Goal: Contribute content: Contribute content

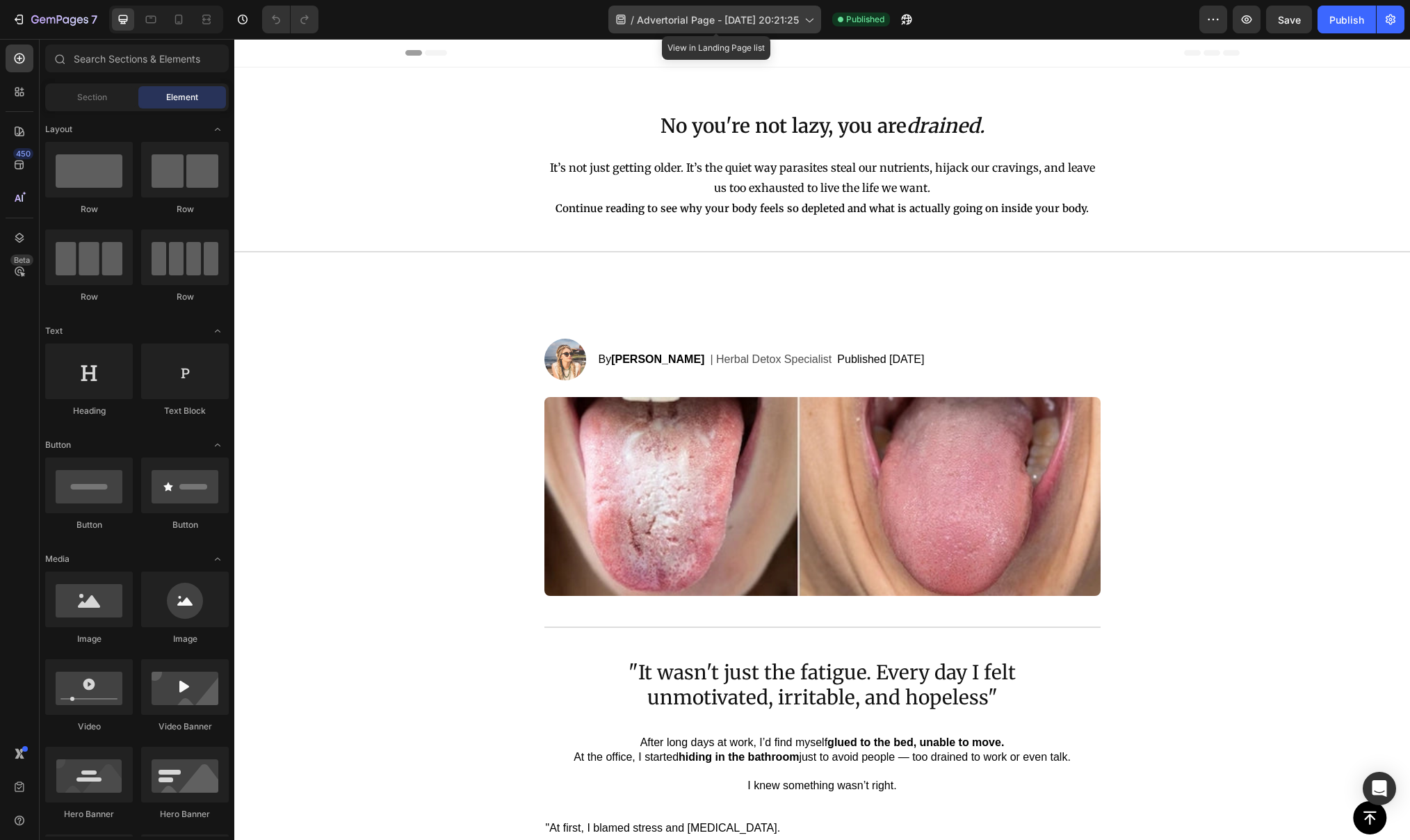
click at [813, 23] on icon at bounding box center [809, 19] width 14 height 14
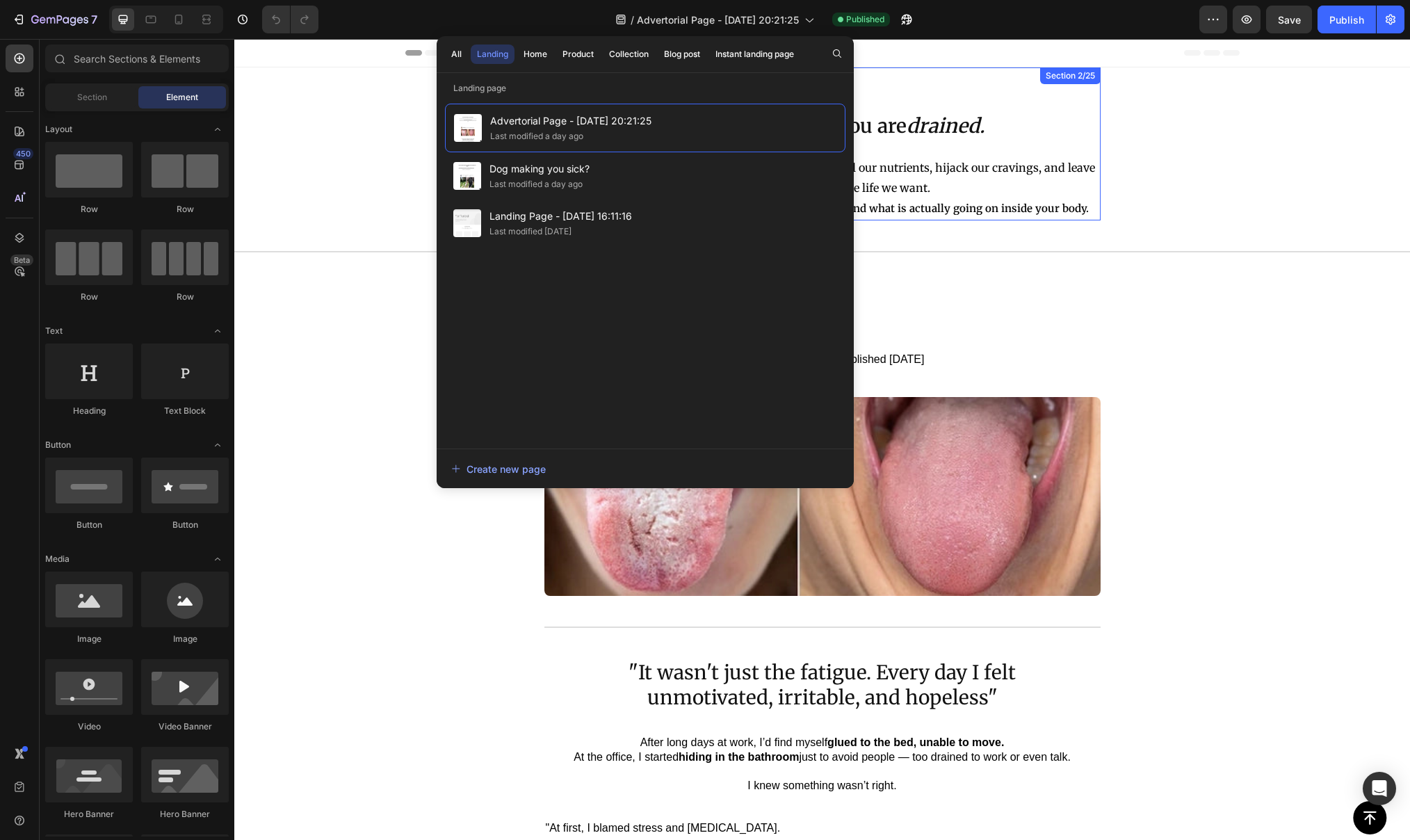
click at [950, 72] on div "No you're not lazy, you are drained. Heading It’s not just getting older. It’s …" at bounding box center [823, 144] width 556 height 153
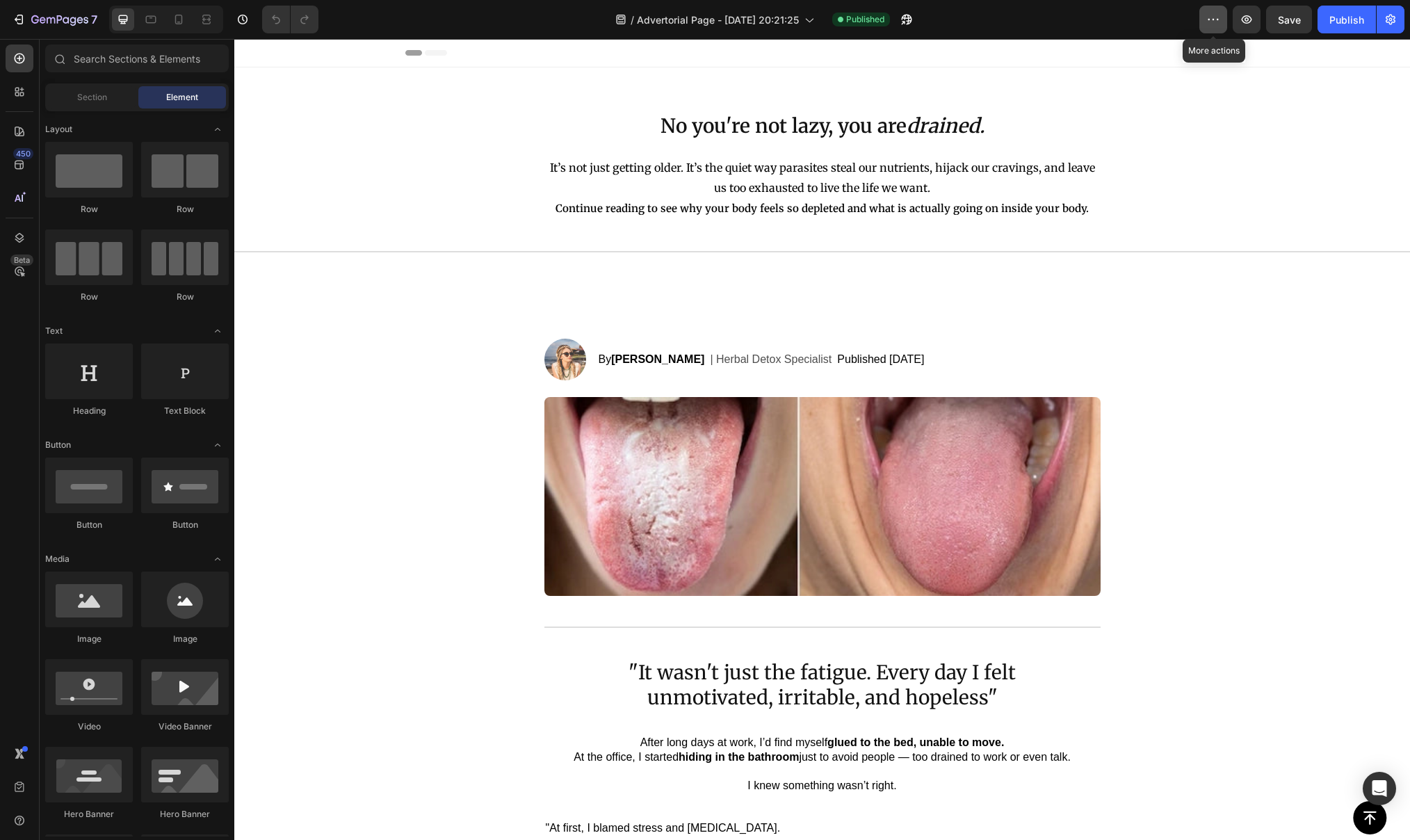
click at [1218, 12] on icon "button" at bounding box center [1213, 19] width 14 height 14
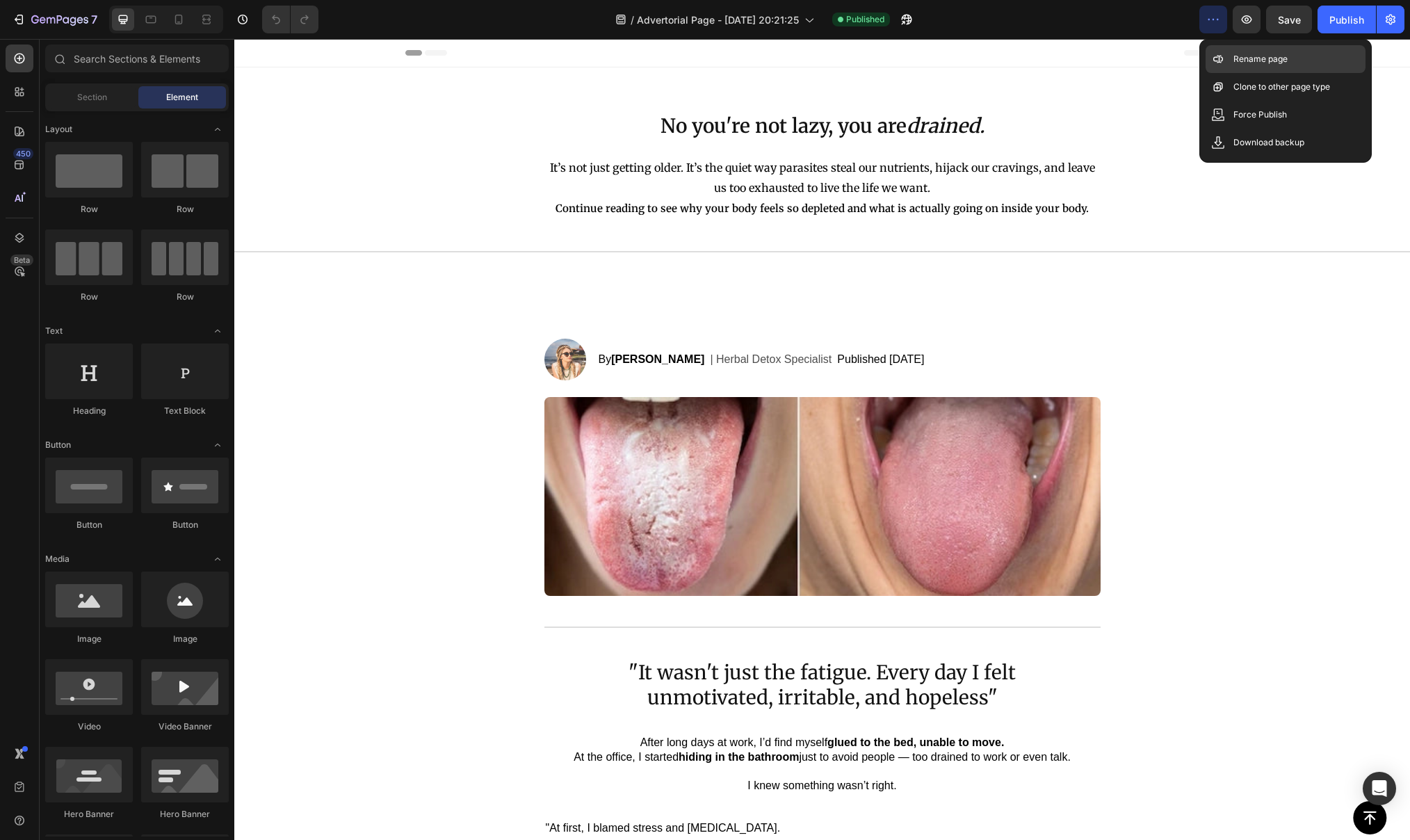
click at [1253, 64] on p "Rename page" at bounding box center [1260, 58] width 55 height 14
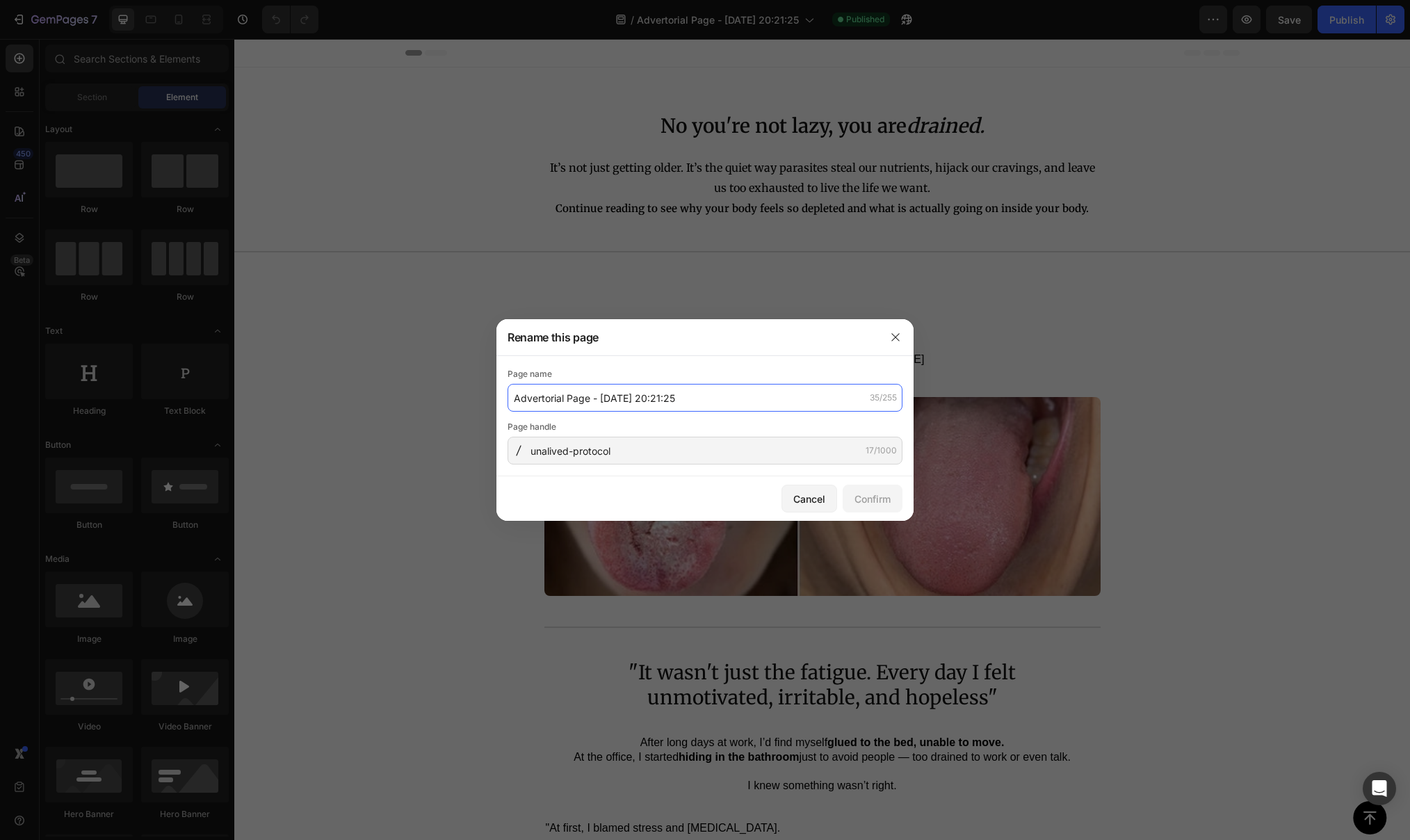
click at [702, 392] on input "Advertorial Page - [DATE] 20:21:25" at bounding box center [705, 397] width 395 height 28
drag, startPoint x: 696, startPoint y: 398, endPoint x: 461, endPoint y: 398, distance: 235.0
click at [461, 398] on div "Rename this page Page name Advertorial Page - [DATE] 20:21:25 35/255 Page handl…" at bounding box center [705, 420] width 1410 height 840
click at [786, 335] on div "Rename this page" at bounding box center [687, 338] width 381 height 36
click at [634, 445] on input "unalived-protocol" at bounding box center [705, 450] width 395 height 28
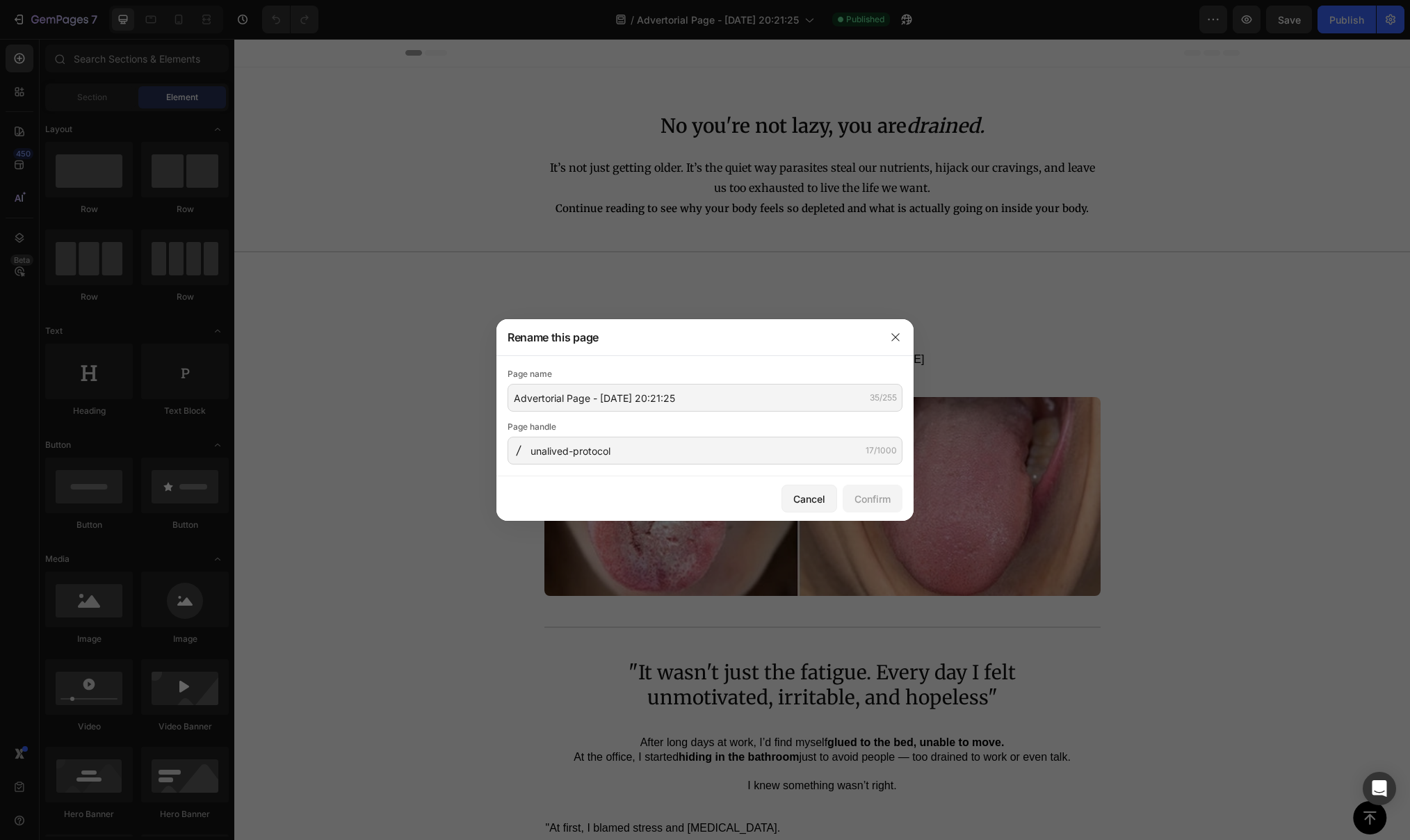
click at [1180, 317] on div at bounding box center [705, 420] width 1410 height 840
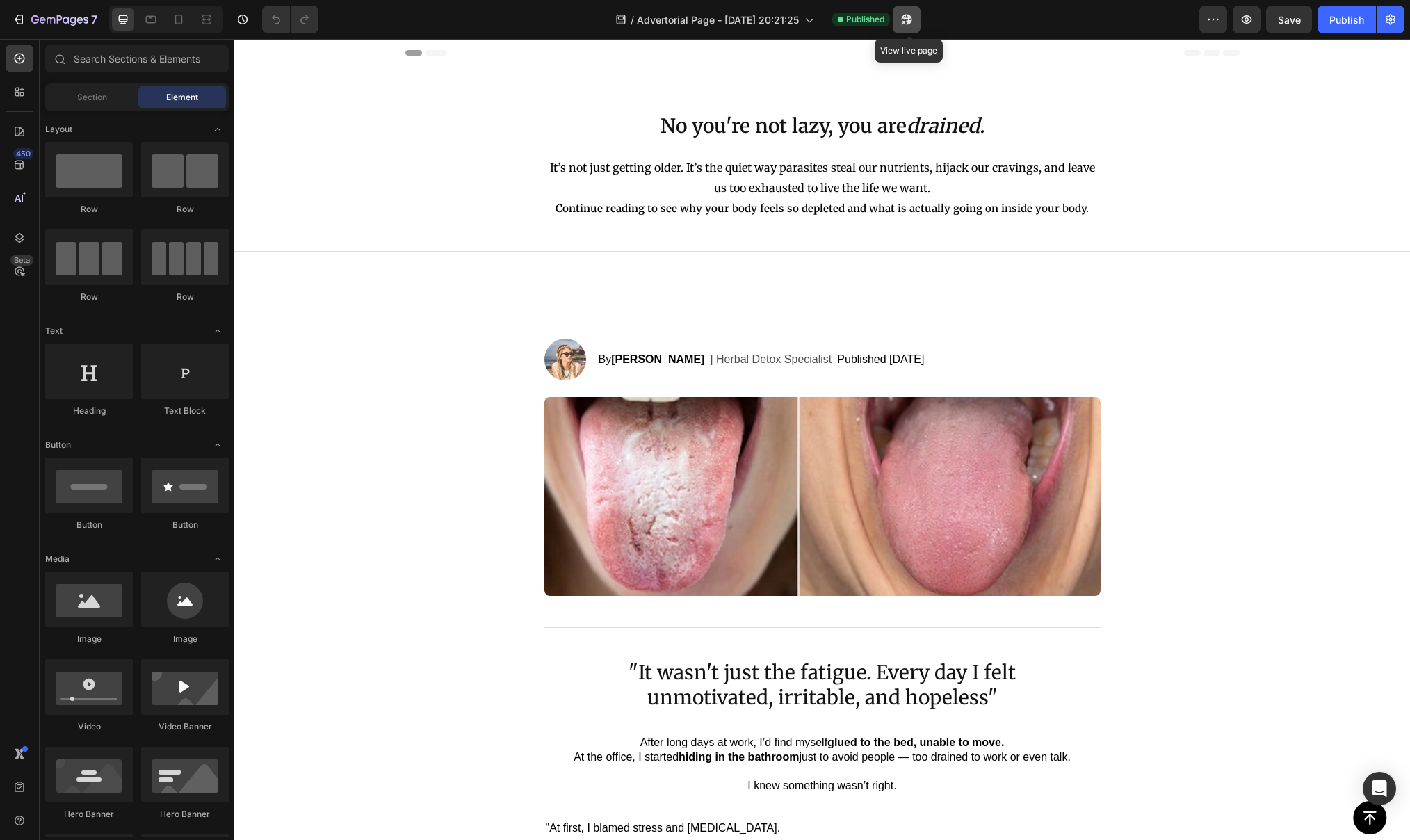
click at [911, 21] on icon "button" at bounding box center [906, 19] width 11 height 11
click at [1211, 15] on icon "button" at bounding box center [1213, 19] width 14 height 14
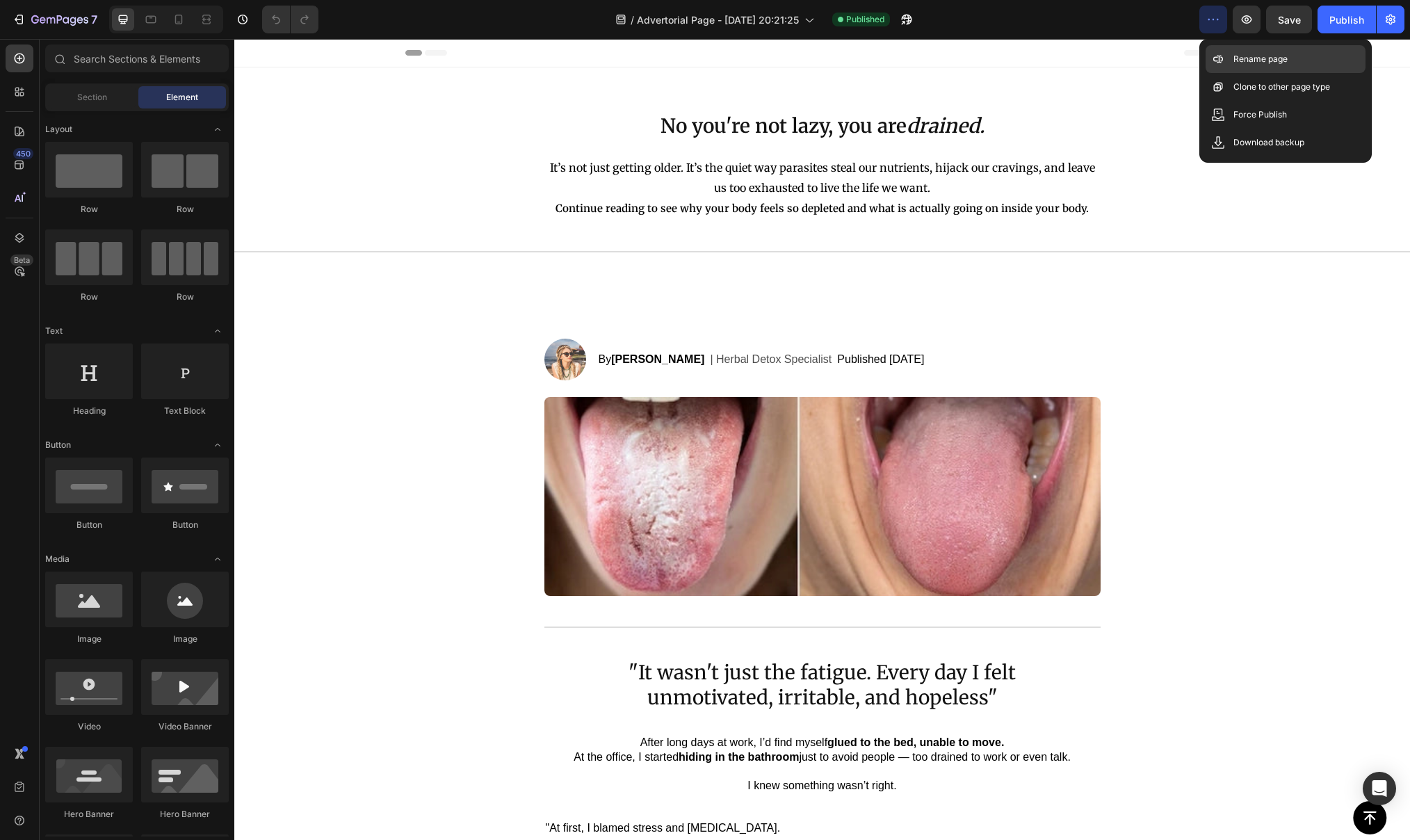
click at [1249, 67] on div "Rename page" at bounding box center [1285, 58] width 160 height 28
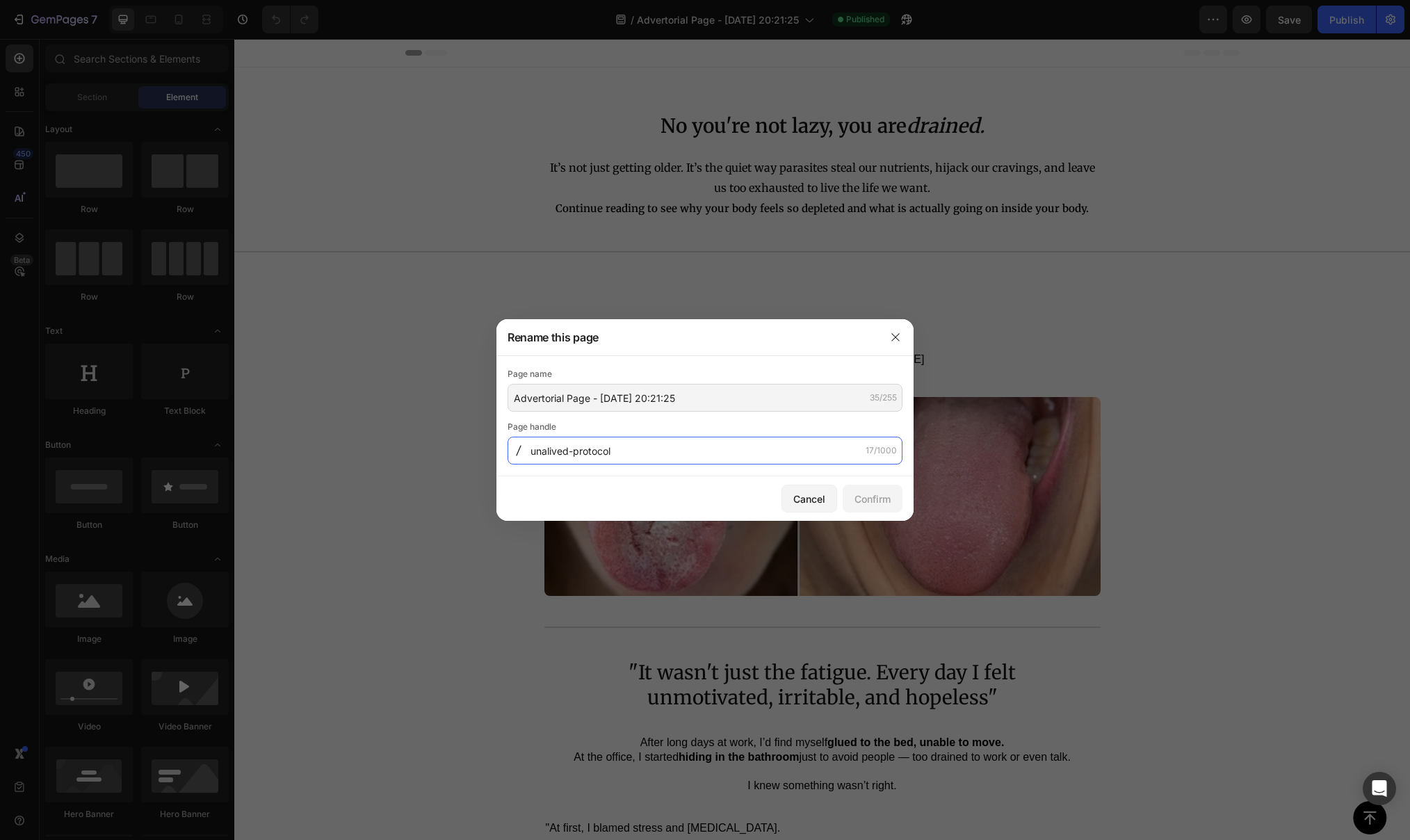
drag, startPoint x: 640, startPoint y: 449, endPoint x: 383, endPoint y: 449, distance: 257.0
click at [383, 449] on div "Rename this page Page name Advertorial Page - [DATE] 20:21:25 35/255 Page handl…" at bounding box center [705, 420] width 1410 height 840
type input "8-dayresetprotocol"
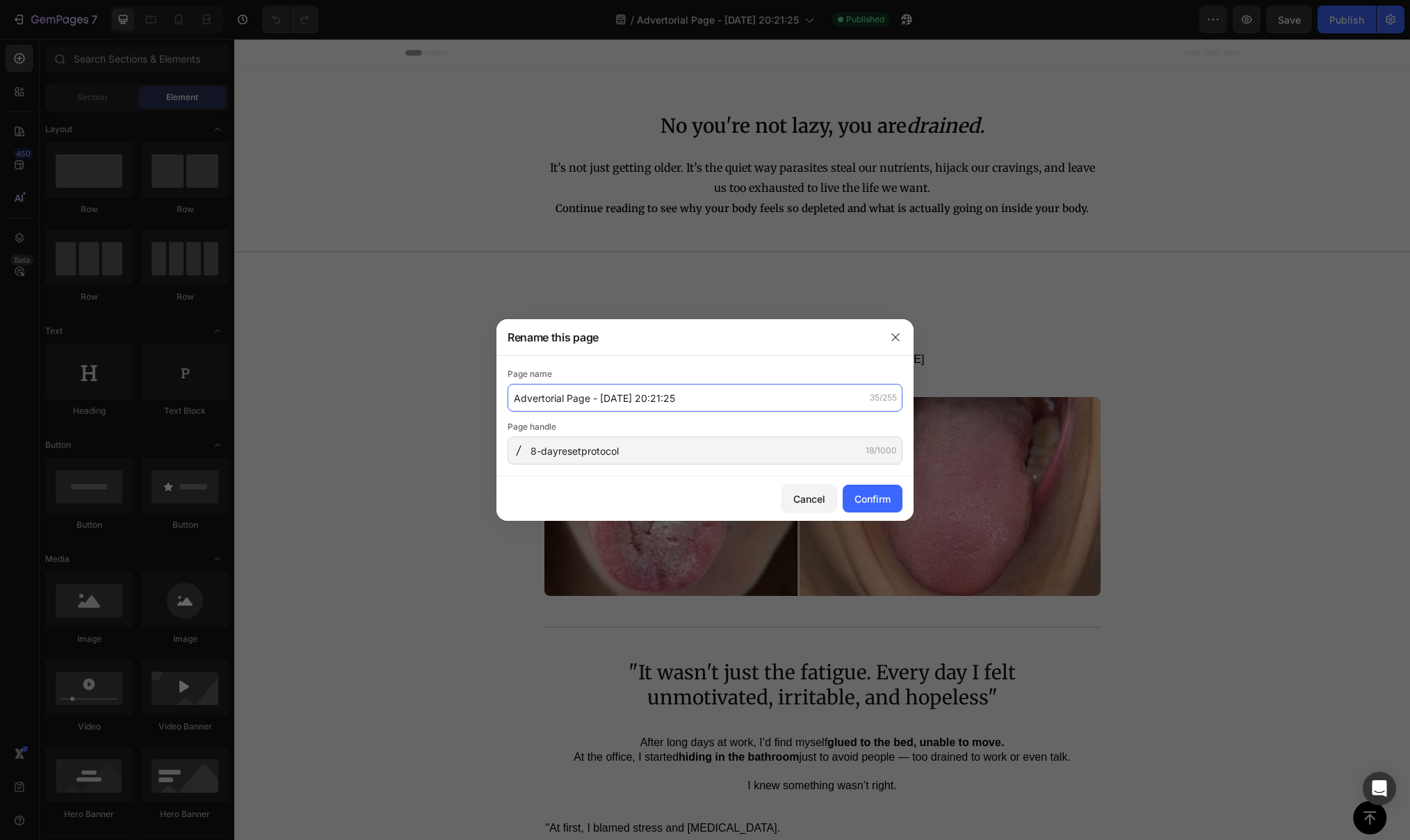
drag, startPoint x: 690, startPoint y: 398, endPoint x: 432, endPoint y: 398, distance: 258.0
click at [432, 398] on div "Rename this page Page name Advertorial Page - [DATE] 20:21:25 35/255 Page handl…" at bounding box center [705, 420] width 1410 height 840
click at [871, 496] on div "Confirm" at bounding box center [873, 499] width 36 height 14
type input "The 8 Day Reset Protocol"
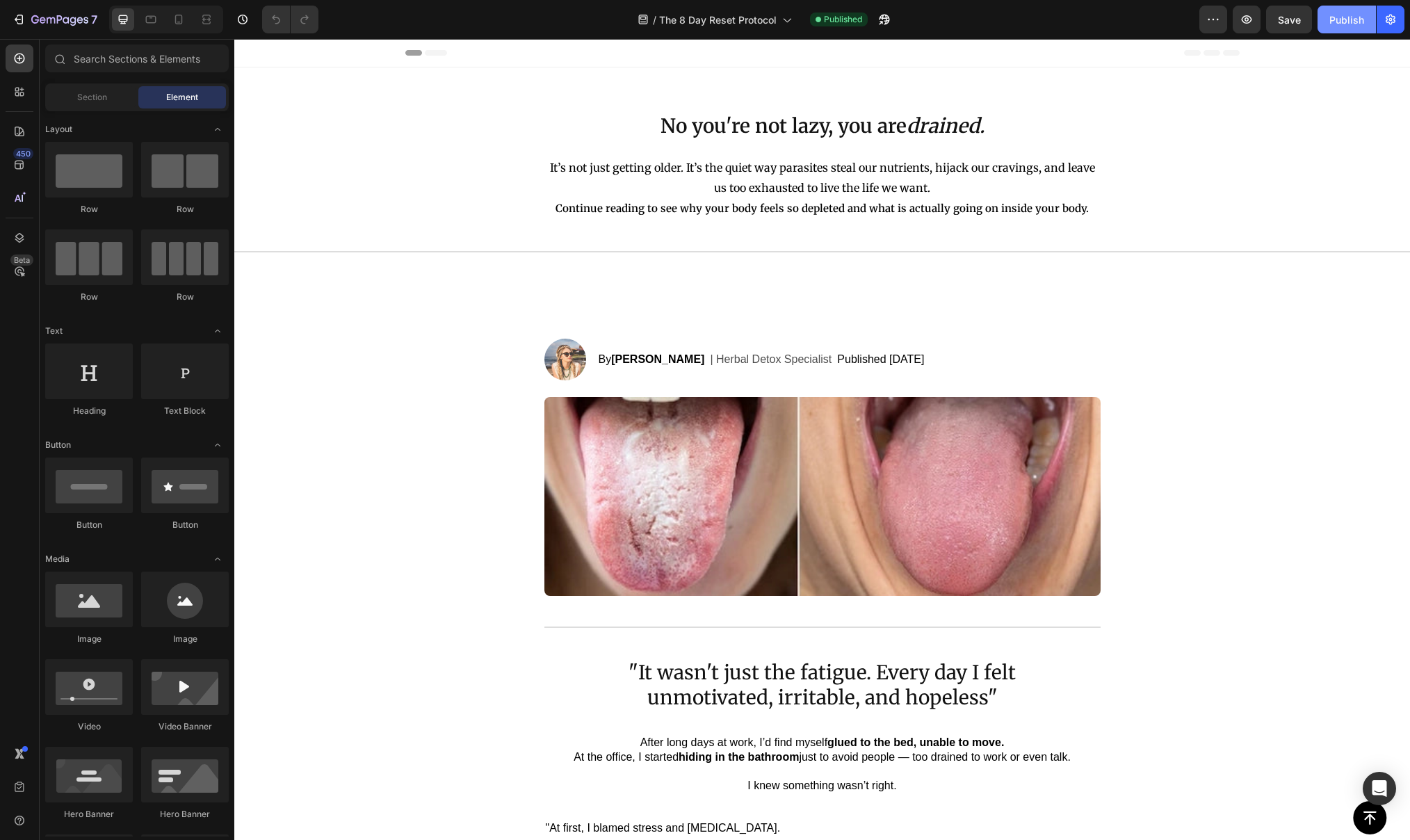
click at [1344, 23] on div "Publish" at bounding box center [1347, 19] width 35 height 14
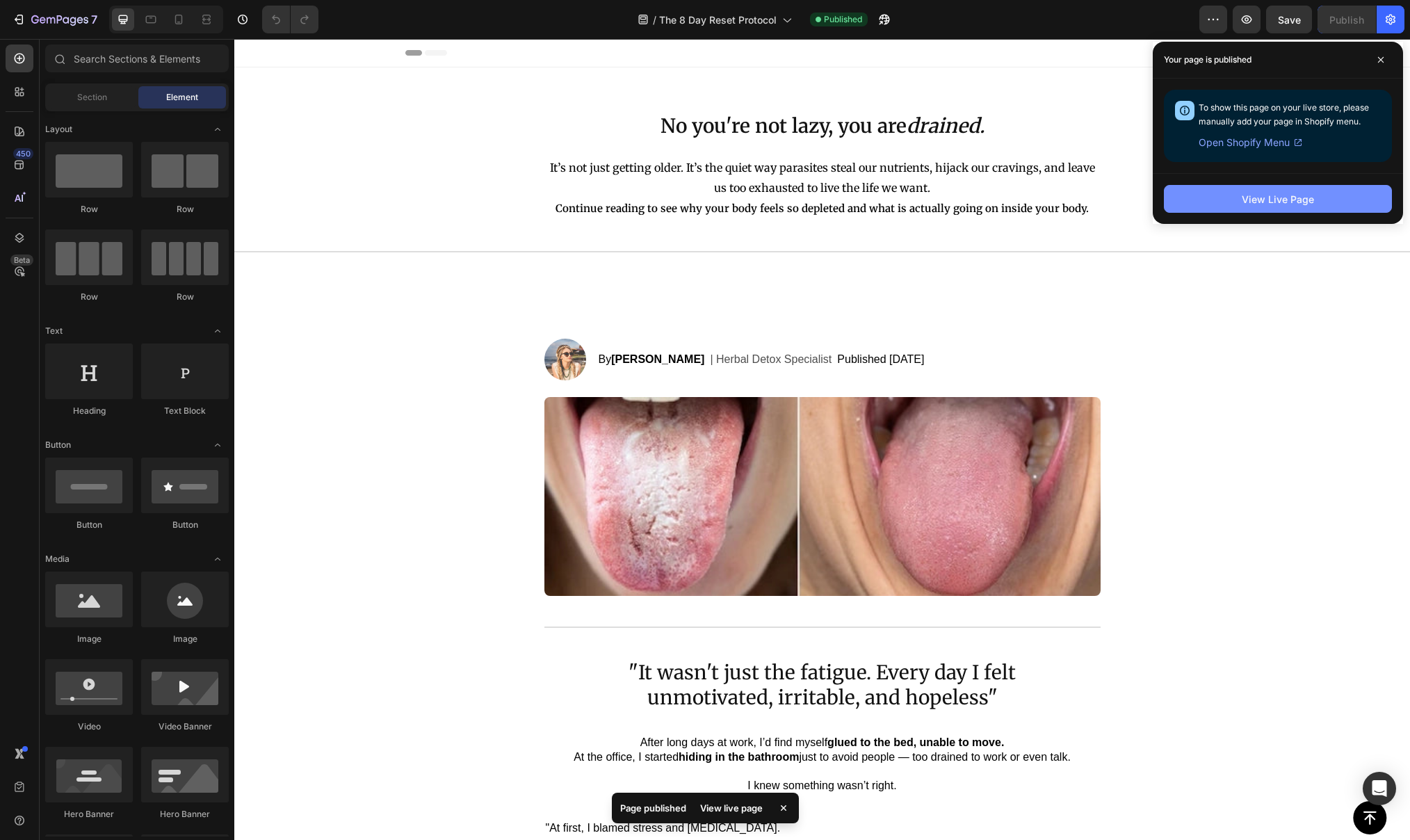
click at [1277, 206] on div "View Live Page" at bounding box center [1278, 198] width 72 height 14
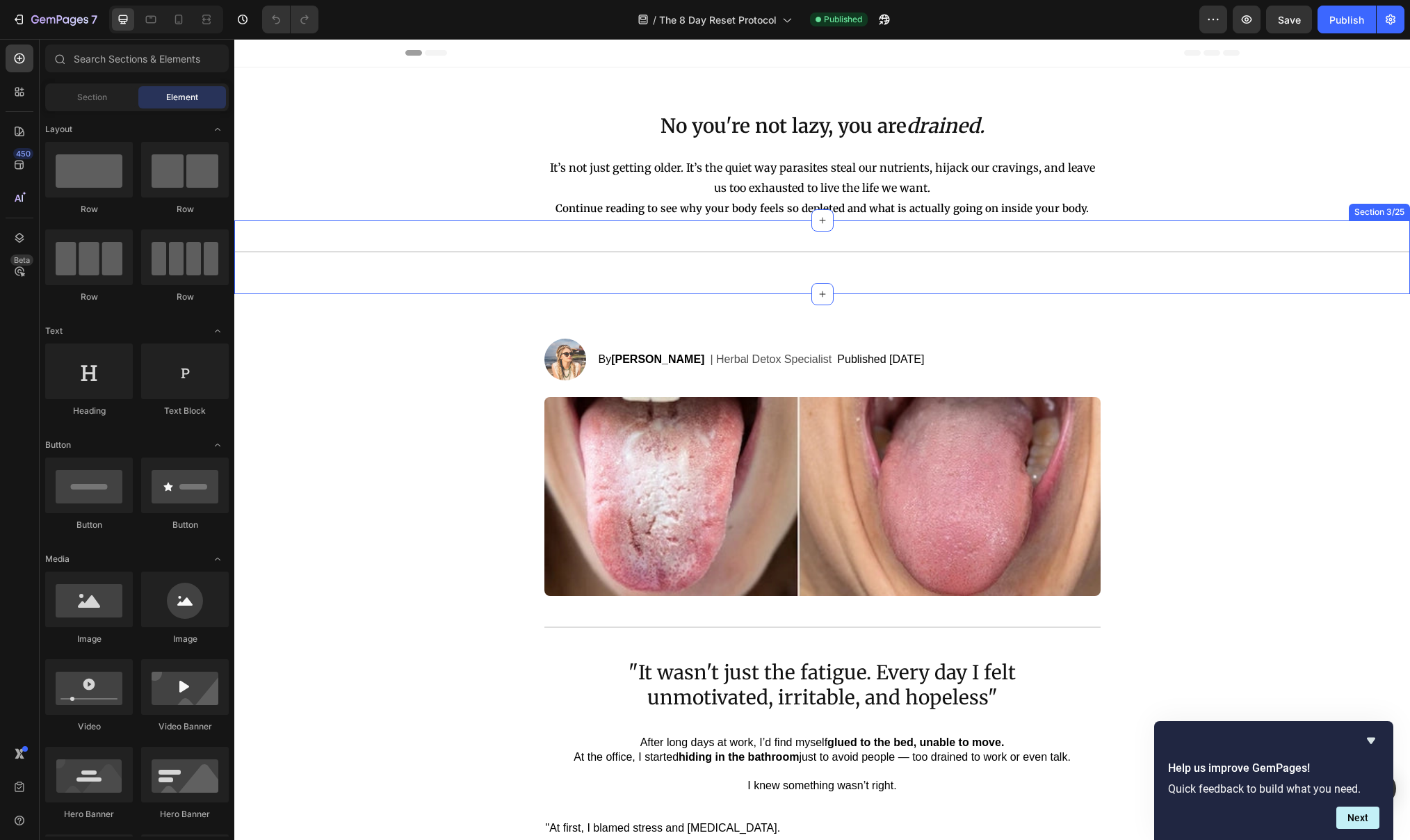
click at [440, 265] on div "Title Line" at bounding box center [822, 257] width 1176 height 29
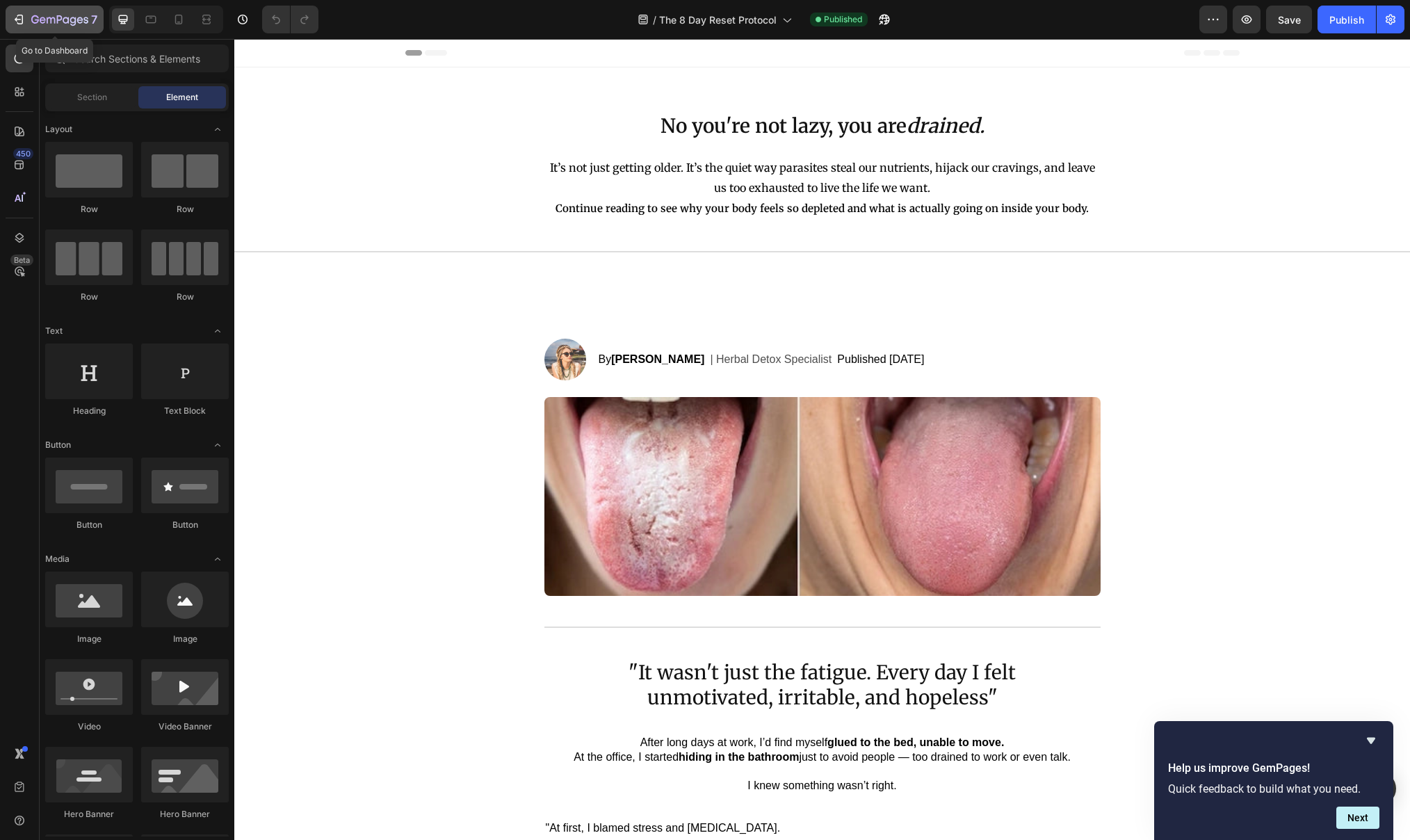
click at [26, 17] on div "7" at bounding box center [54, 19] width 85 height 16
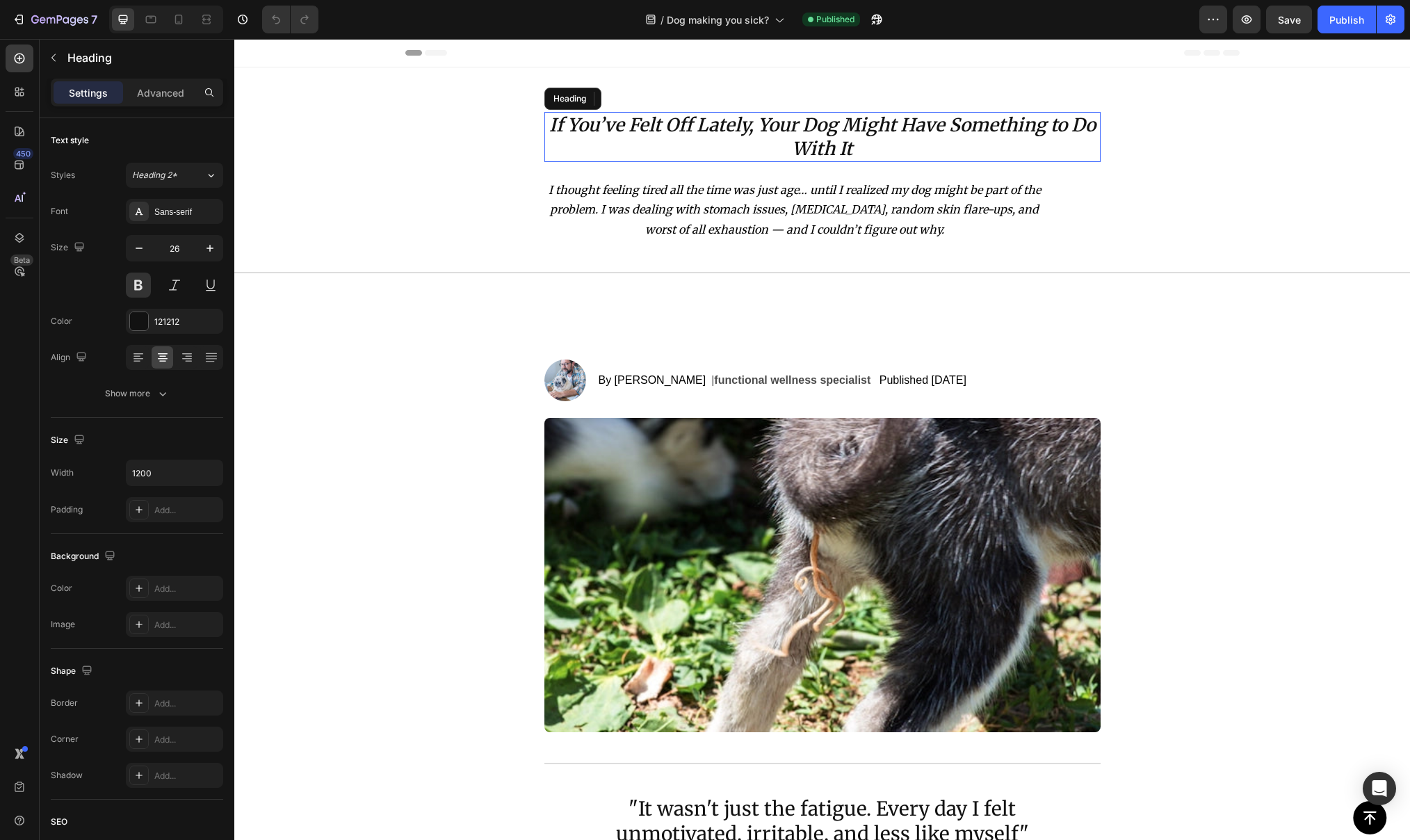
click at [843, 120] on icon "If You’ve Felt Off Lately, Your Dog Might Have Something to Do With It" at bounding box center [823, 136] width 547 height 47
click at [733, 124] on icon "If You’ve Felt Off Lately, Your Dog Might Have Something to Do With It" at bounding box center [823, 136] width 547 height 47
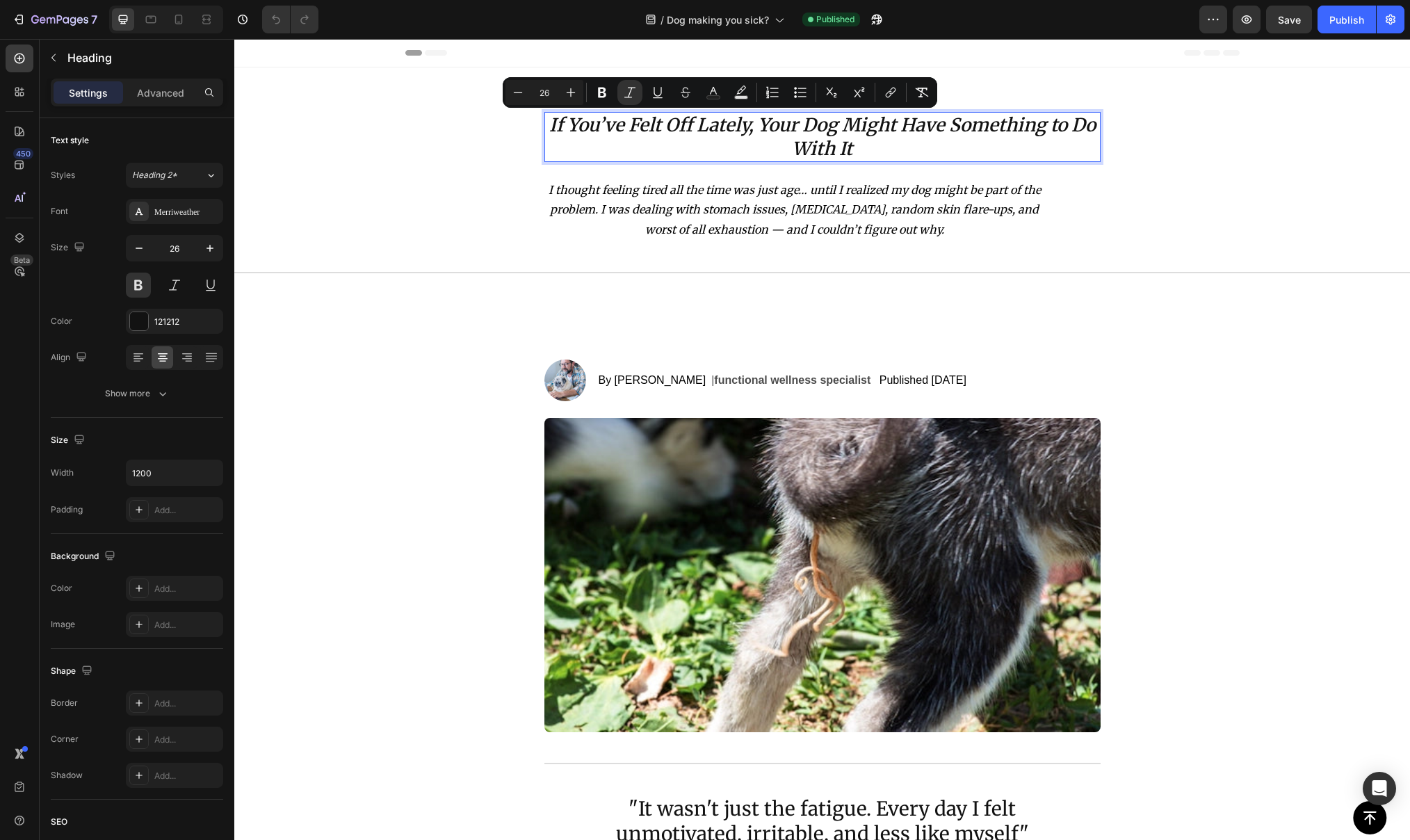
click at [738, 126] on icon "If You’ve Felt Off Lately, Your Dog Might Have Something to Do With It" at bounding box center [823, 136] width 547 height 47
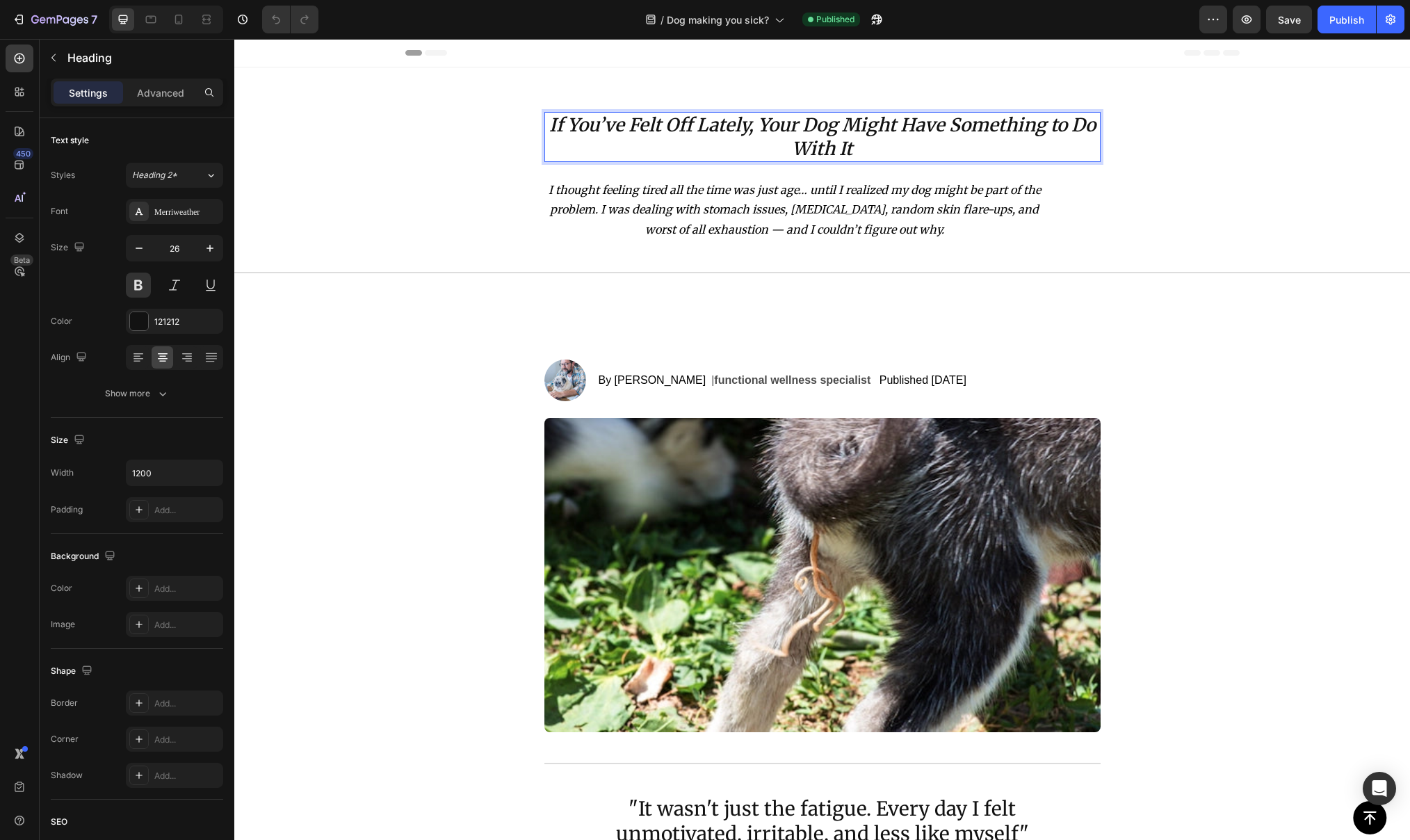
click at [744, 126] on icon "If You’ve Felt Off Lately, Your Dog Might Have Something to Do With It" at bounding box center [823, 136] width 547 height 47
click at [755, 128] on icon "Feeling Exhausted? Your Dog Might Have Something to Do With It" at bounding box center [823, 136] width 512 height 47
click at [791, 120] on icon "Feeling Exhausted? Our Dog Might Have Something to Do With It" at bounding box center [822, 136] width 552 height 47
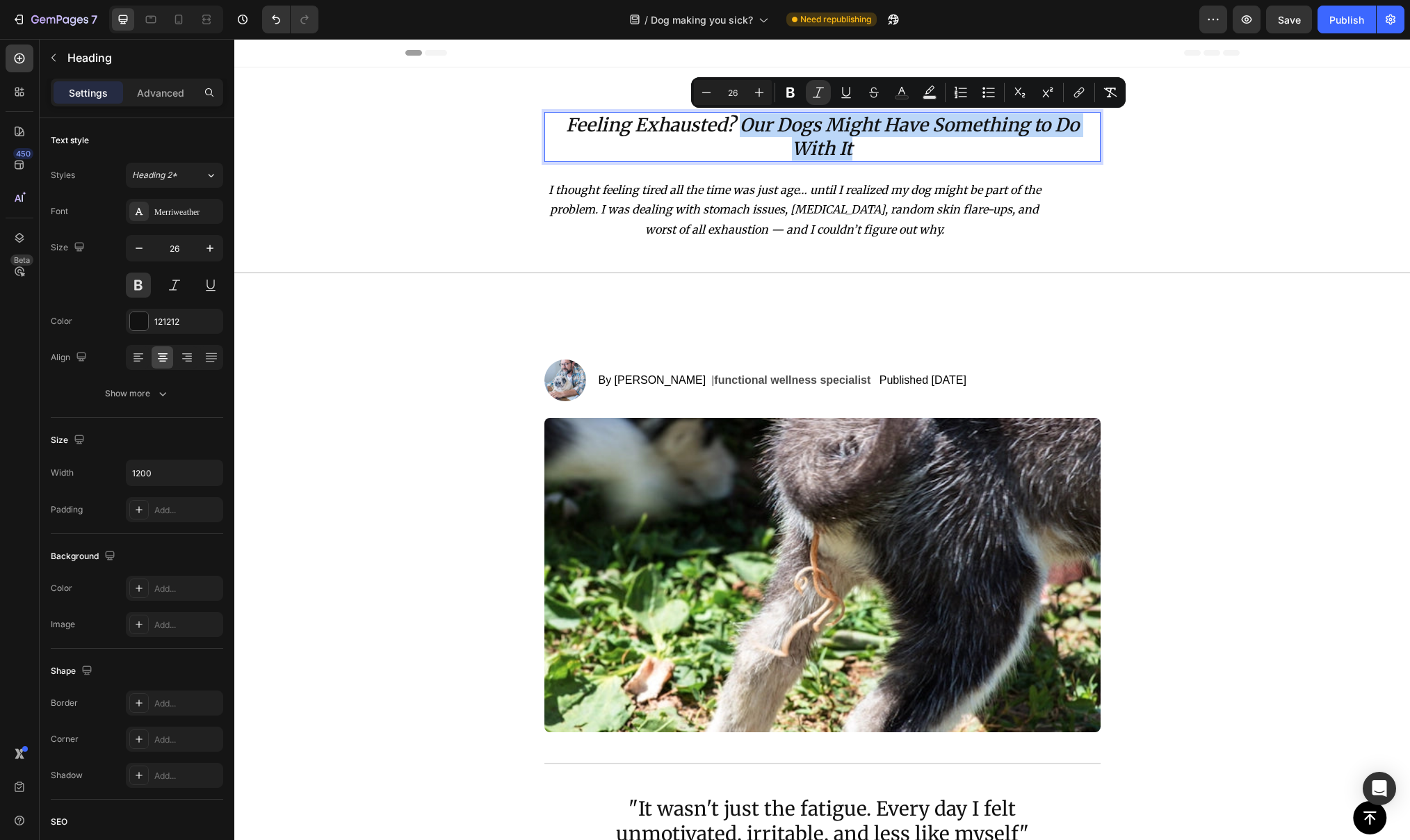
drag, startPoint x: 852, startPoint y: 148, endPoint x: 741, endPoint y: 123, distance: 113.8
click at [741, 123] on icon "Feeling Exhausted? Our Dogs Might Have Something to Do With It" at bounding box center [822, 136] width 513 height 47
click at [884, 157] on p "Feeling Exhausted? Our Dogs Might Have Something to Do With It" at bounding box center [822, 136] width 553 height 47
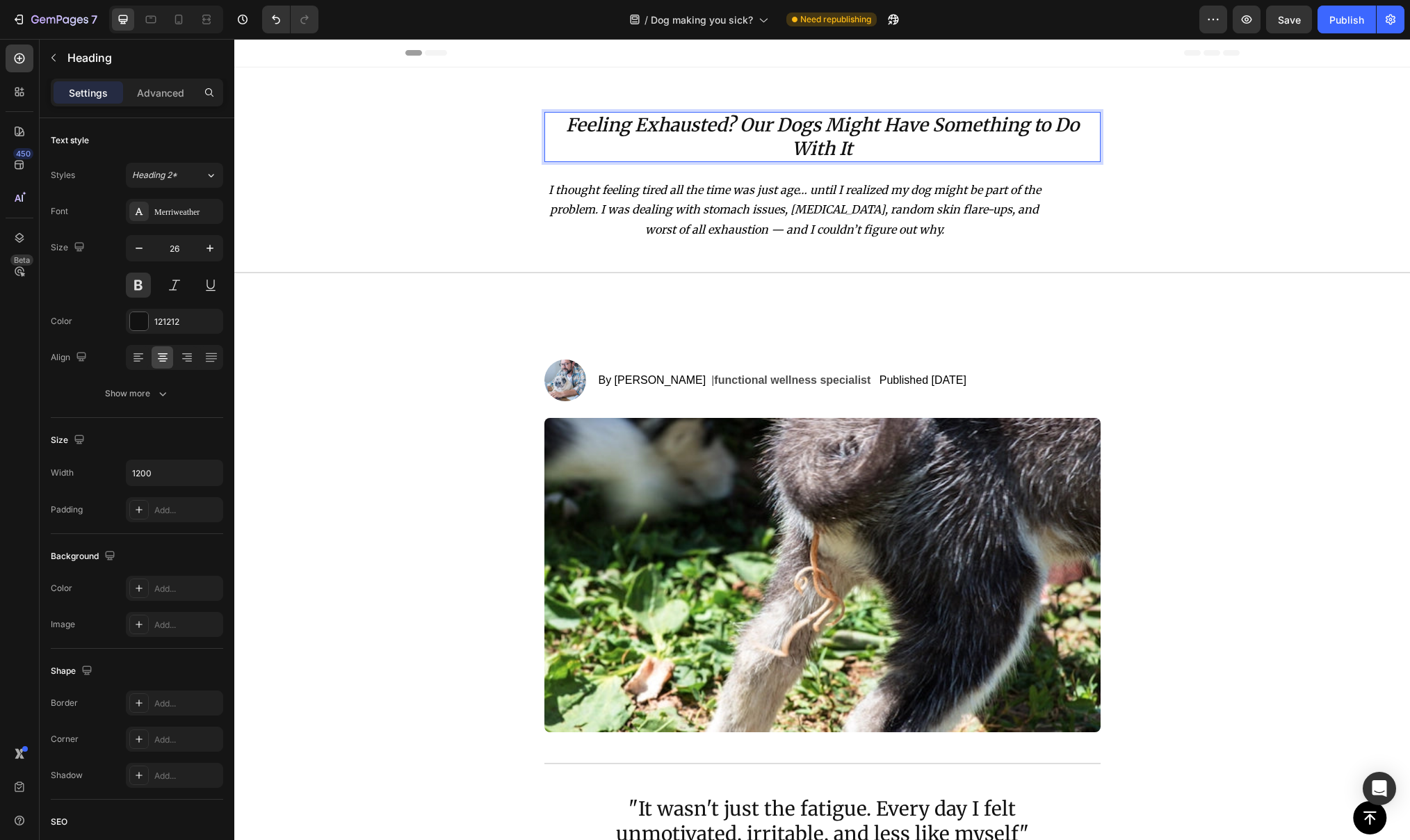
click at [926, 128] on icon "Feeling Exhausted? Our Dogs Might Have Something to Do With It" at bounding box center [822, 136] width 513 height 47
click at [932, 124] on icon "Feeling Exhausted? Our Dogs Might Have Something to Do With It" at bounding box center [822, 136] width 513 height 47
click at [885, 121] on icon "Feeling Exhausted? Our Dogs Might Have Something to Do With It" at bounding box center [822, 136] width 513 height 47
click at [969, 151] on p "Feeling Exhausted? Our Dogs Might Have Something to Do With It" at bounding box center [822, 136] width 553 height 47
click at [849, 127] on icon "Feeling Exhausted? Our Dogs Might" at bounding box center [822, 125] width 314 height 23
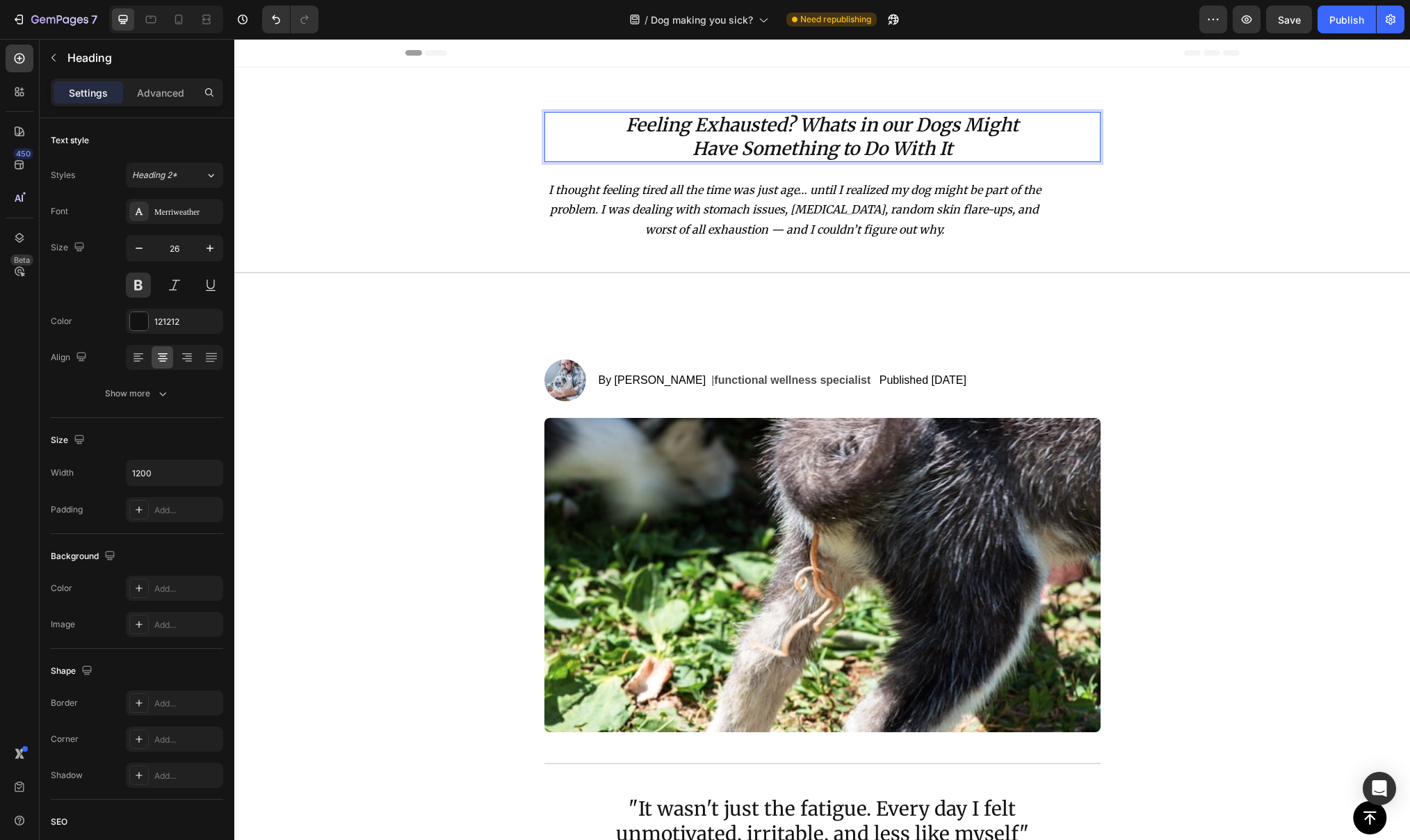
click at [955, 143] on p "Feeling Exhausted? Whats in our Dogs Might Have Something to Do With It" at bounding box center [822, 136] width 553 height 47
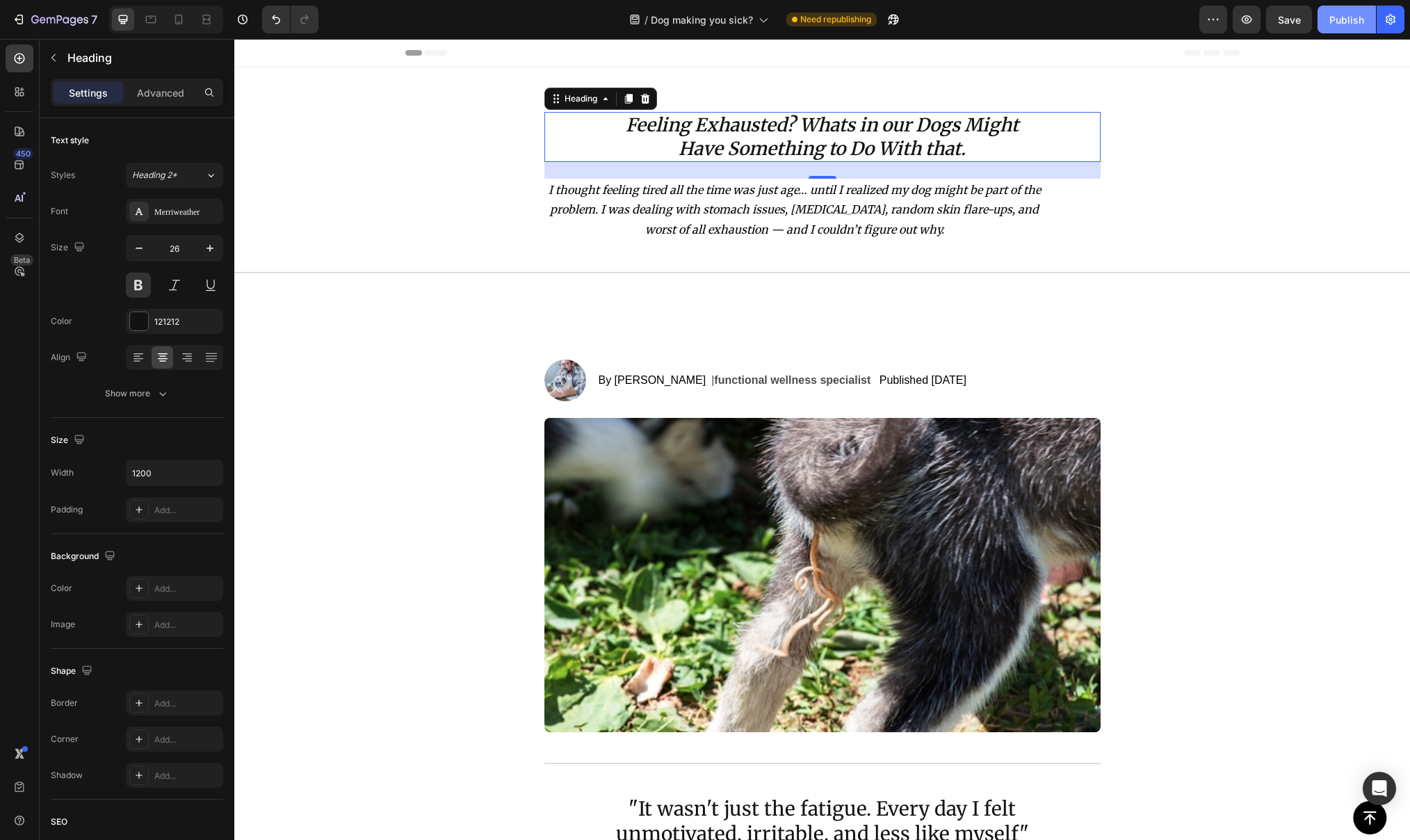
click at [1336, 22] on div "Publish" at bounding box center [1347, 19] width 35 height 14
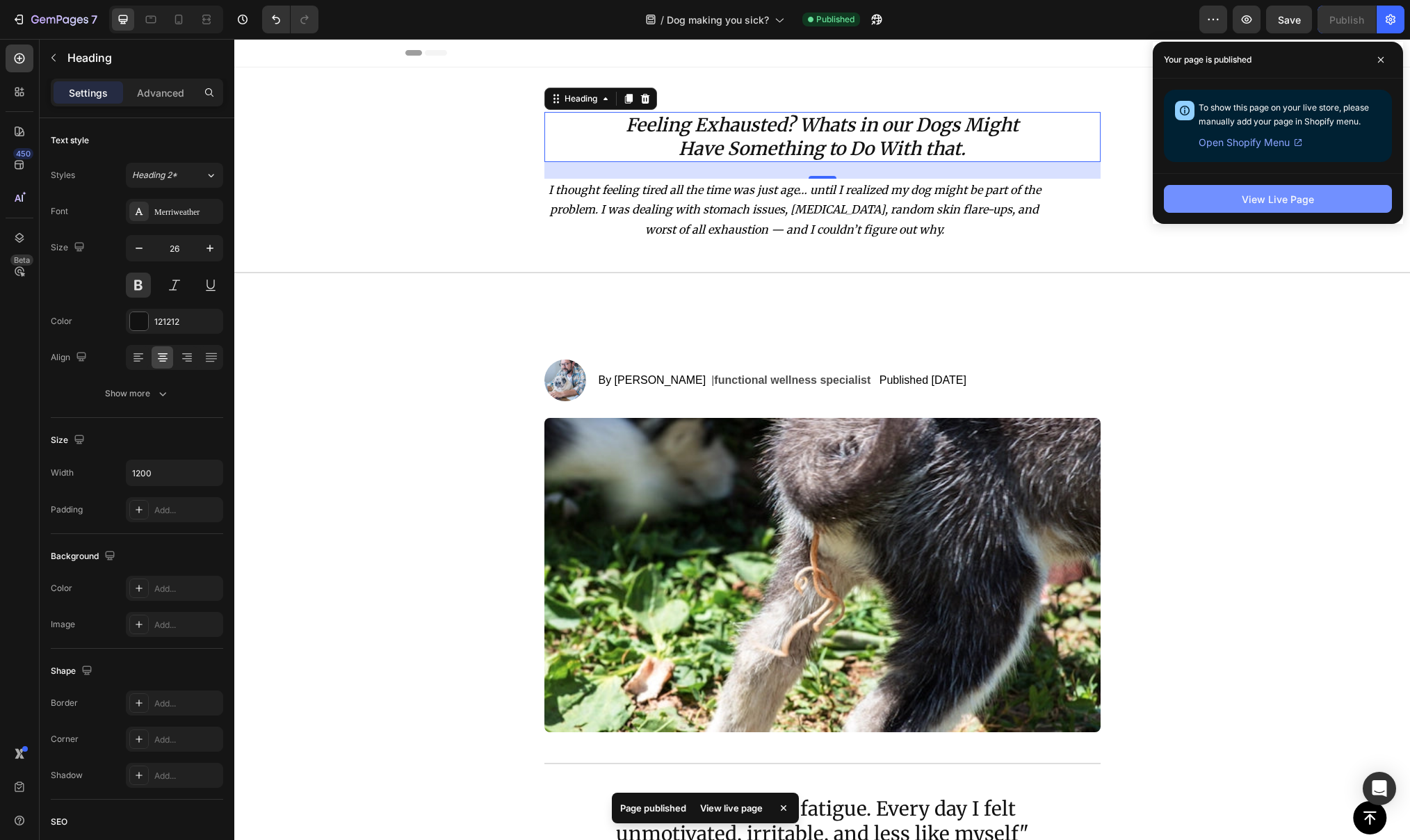
click at [1283, 201] on div "View Live Page" at bounding box center [1278, 198] width 72 height 14
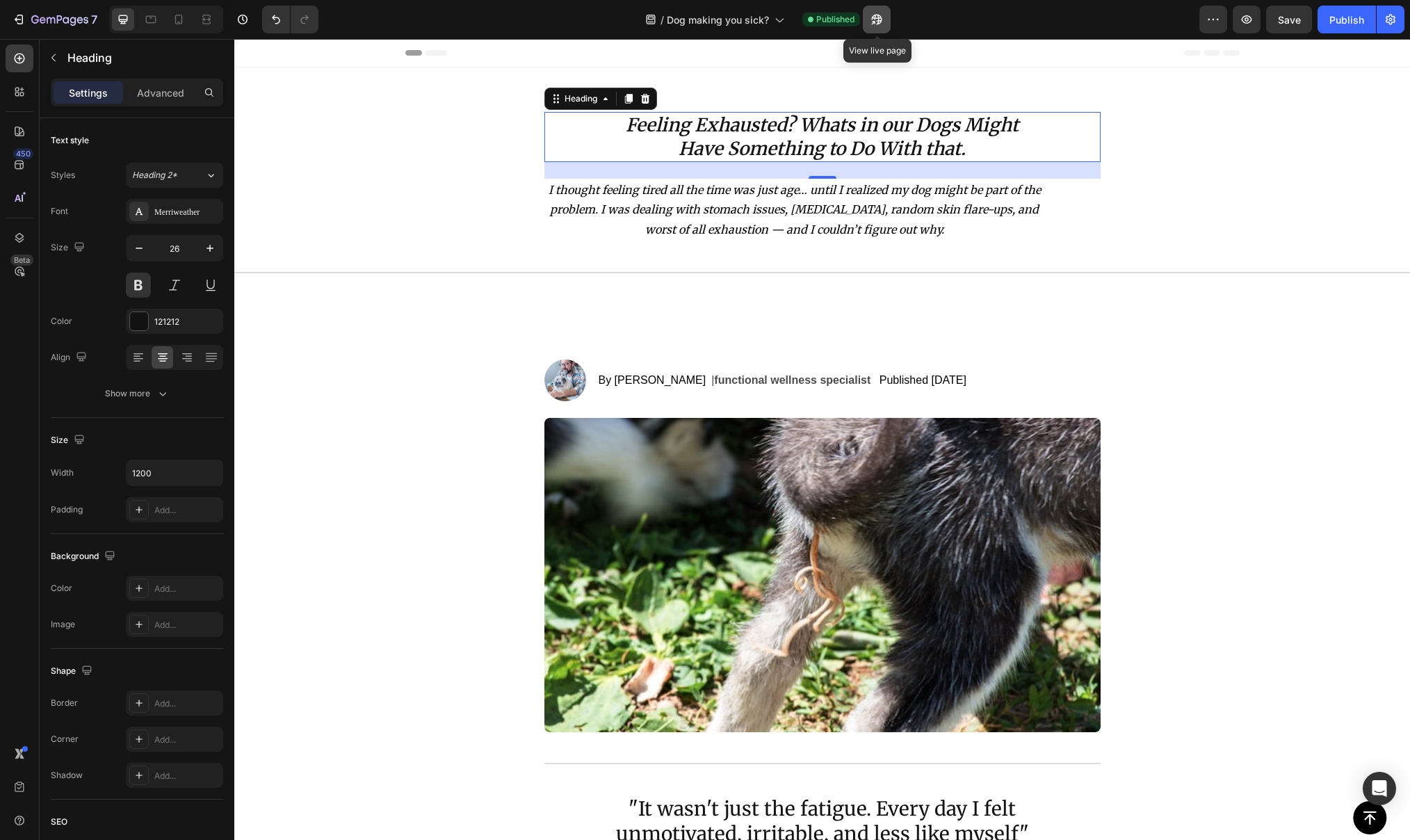
click at [874, 23] on icon "button" at bounding box center [874, 23] width 4 height 4
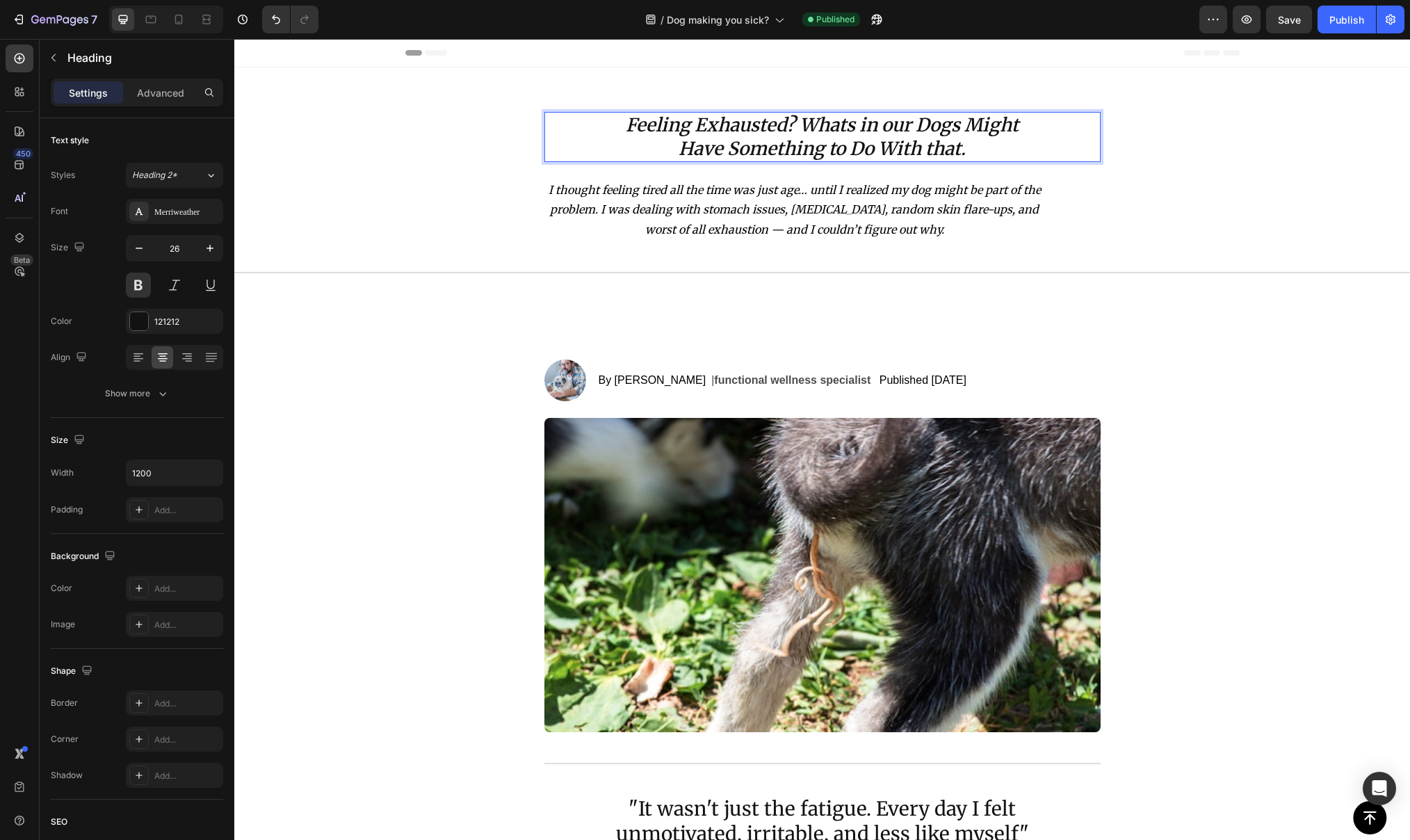
click at [878, 124] on icon "Feeling Exhausted? Whats in our Dogs Might" at bounding box center [823, 125] width 393 height 23
click at [871, 126] on icon "Feeling Exhausted? Whats in our Dogs Might" at bounding box center [823, 125] width 393 height 23
click at [999, 126] on icon "Feeling Exhausted? Whats inside of our Dogs Might" at bounding box center [823, 125] width 451 height 23
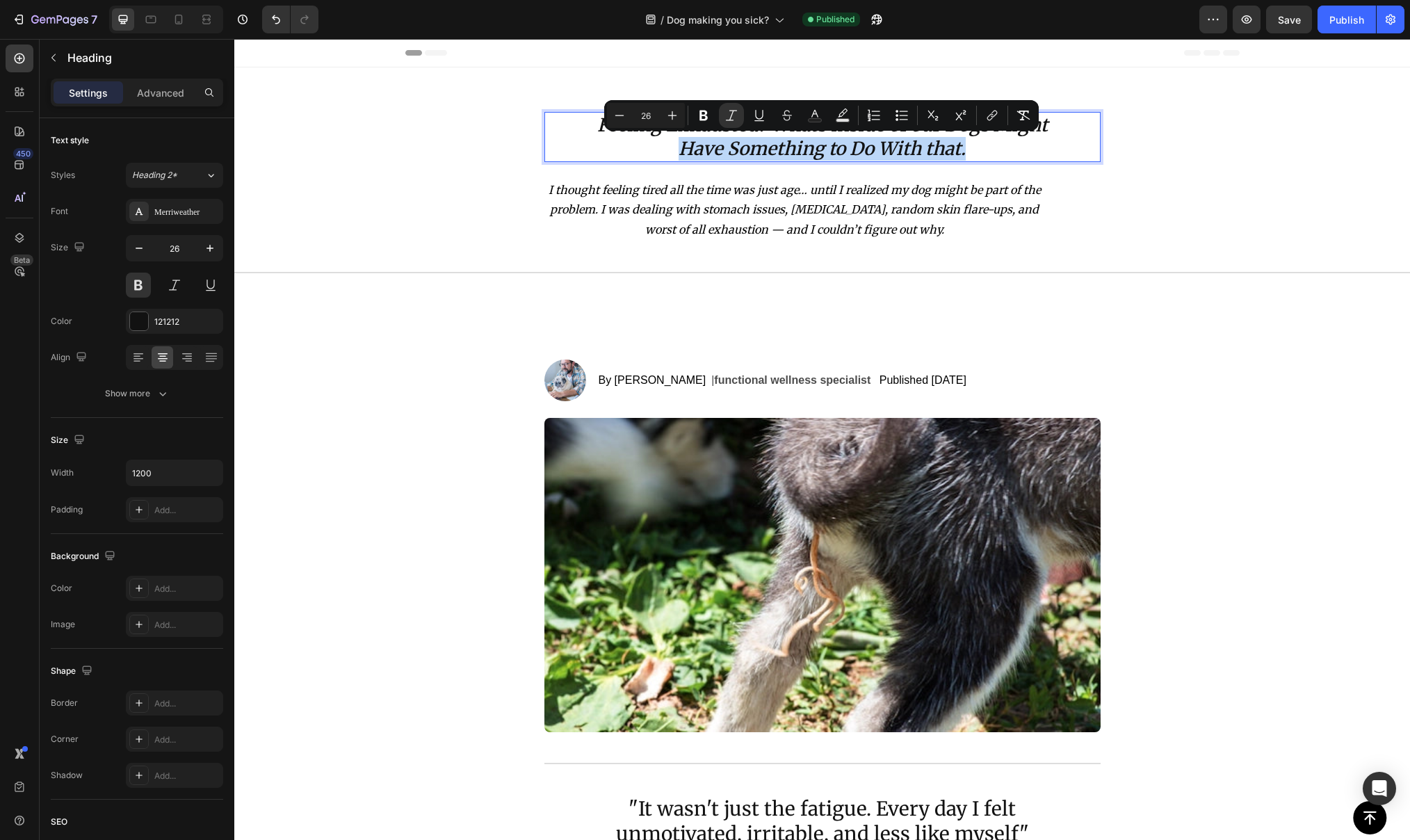
drag, startPoint x: 969, startPoint y: 148, endPoint x: 674, endPoint y: 153, distance: 295.0
click at [674, 153] on p "Feeling Exhausted? Whats inside of our Dogs Might Have Something to Do With tha…" at bounding box center [822, 136] width 553 height 47
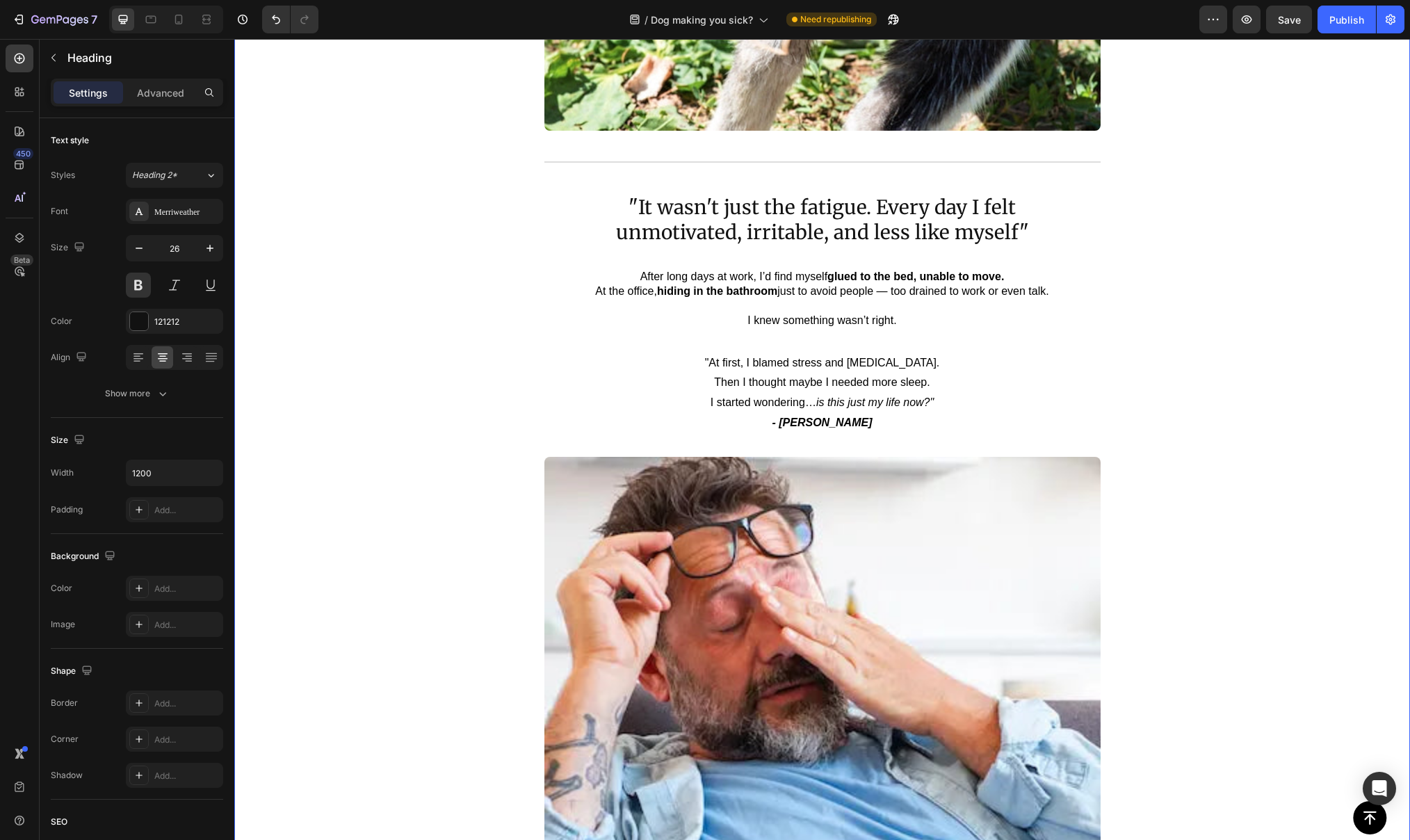
scroll to position [605, 0]
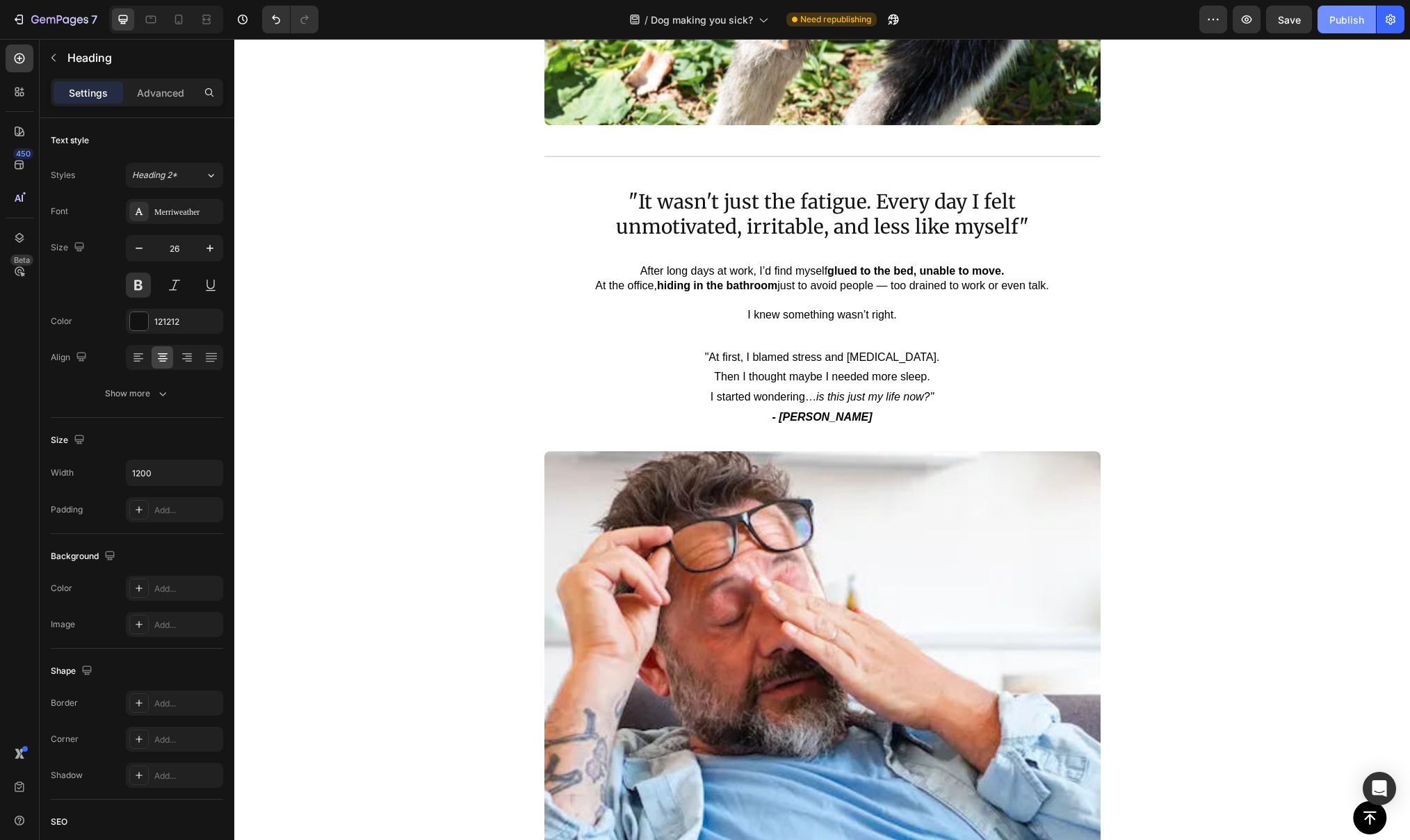
click at [1344, 12] on div "Publish" at bounding box center [1347, 19] width 35 height 14
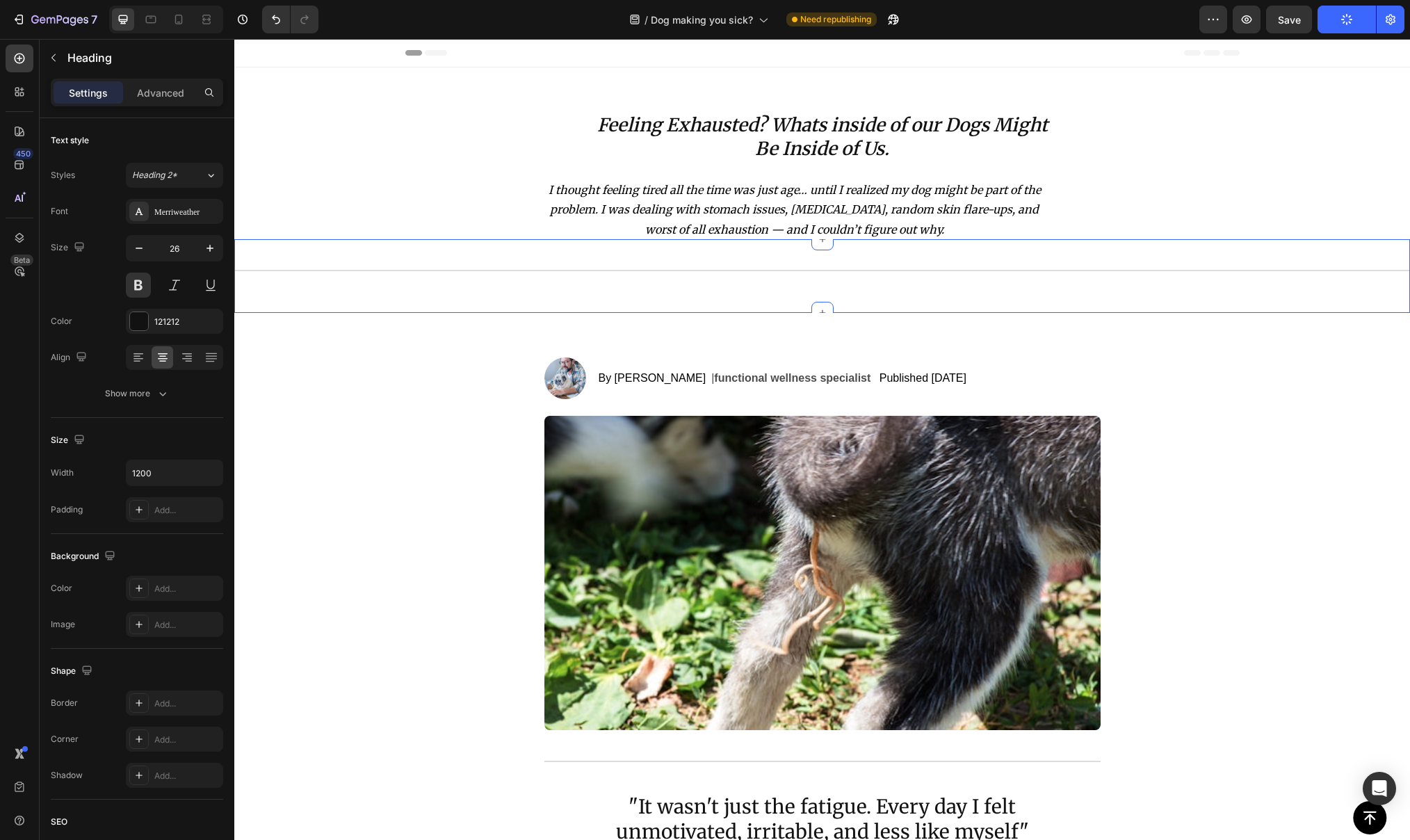
scroll to position [0, 0]
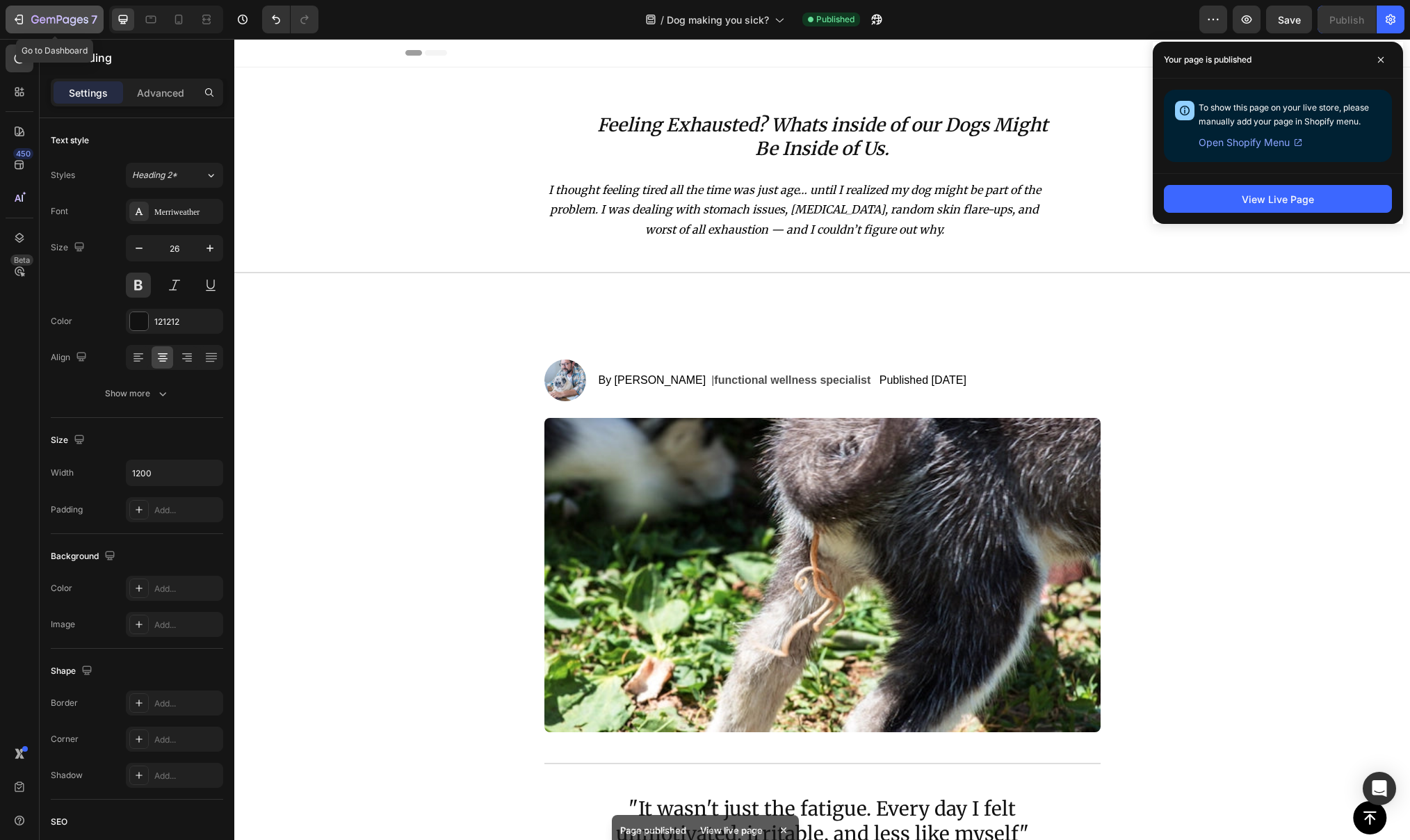
click at [18, 16] on icon "button" at bounding box center [18, 19] width 14 height 14
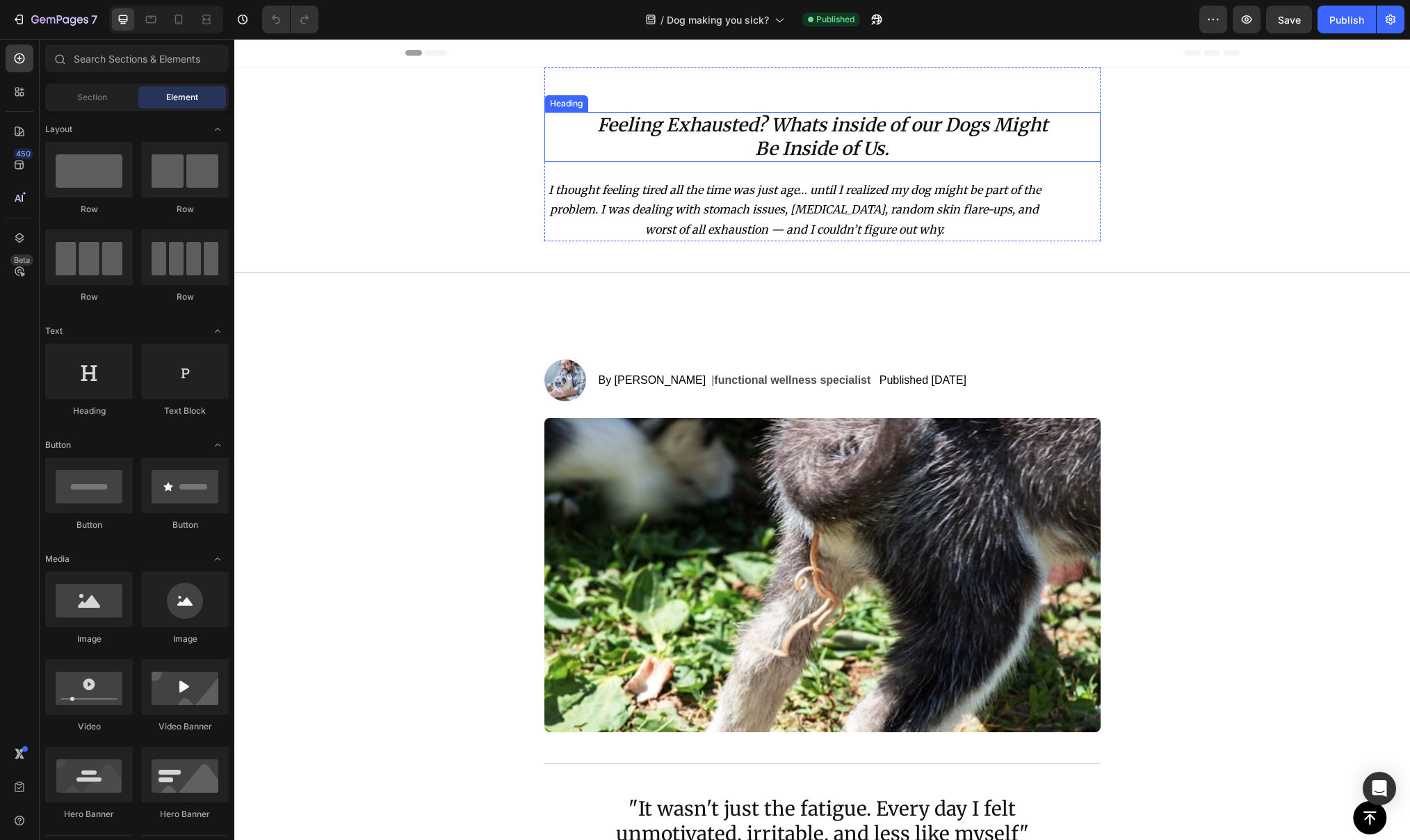
click at [834, 126] on icon "Feeling Exhausted? Whats inside of our Dogs Might" at bounding box center [823, 125] width 451 height 23
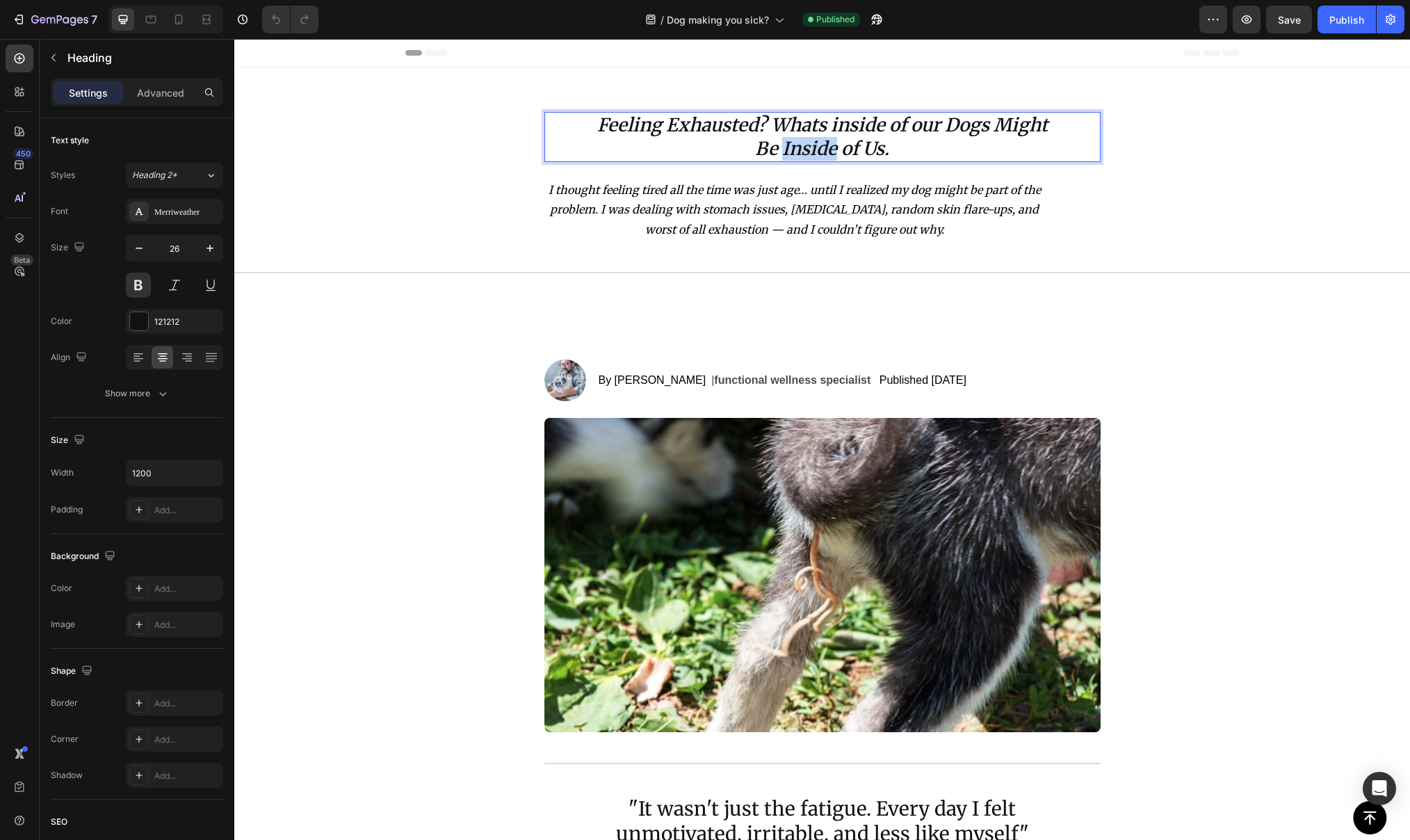
click at [813, 140] on icon "Be Inside of Us." at bounding box center [822, 149] width 134 height 23
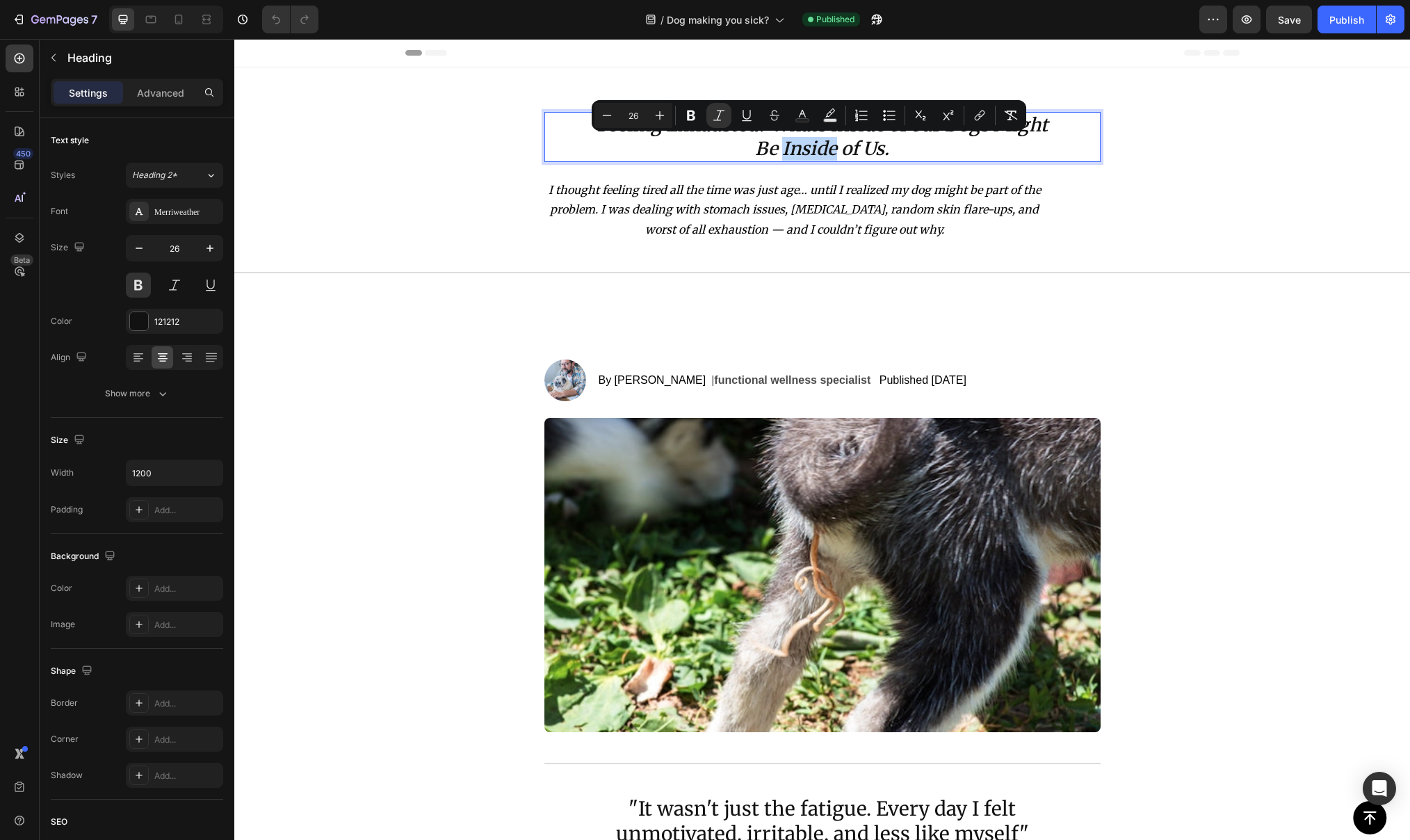
click at [783, 146] on icon "Be Inside of Us." at bounding box center [822, 149] width 134 height 23
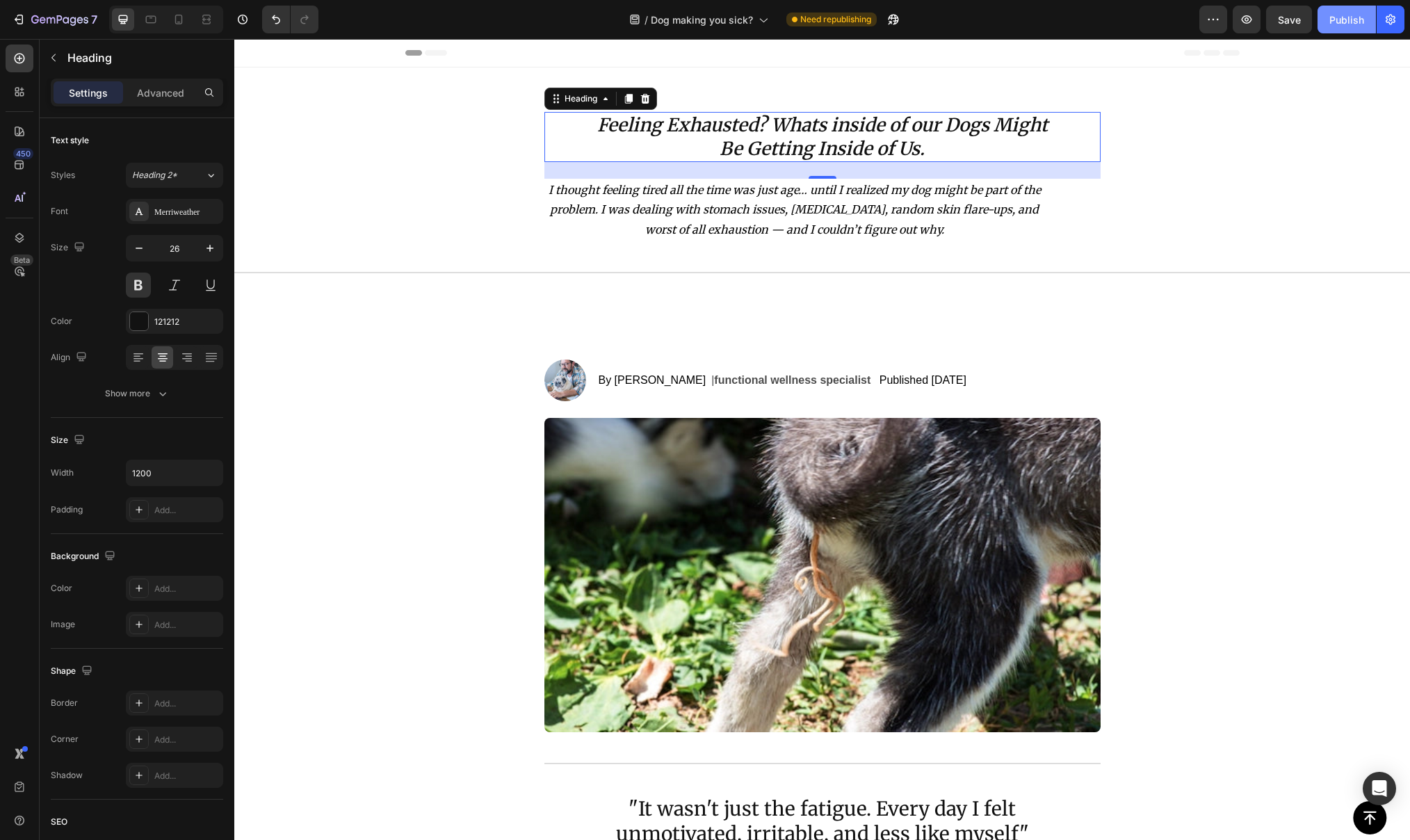
click at [1341, 21] on div "Publish" at bounding box center [1347, 19] width 35 height 14
click at [1244, 23] on icon "button" at bounding box center [1247, 19] width 14 height 14
